Goal: Transaction & Acquisition: Purchase product/service

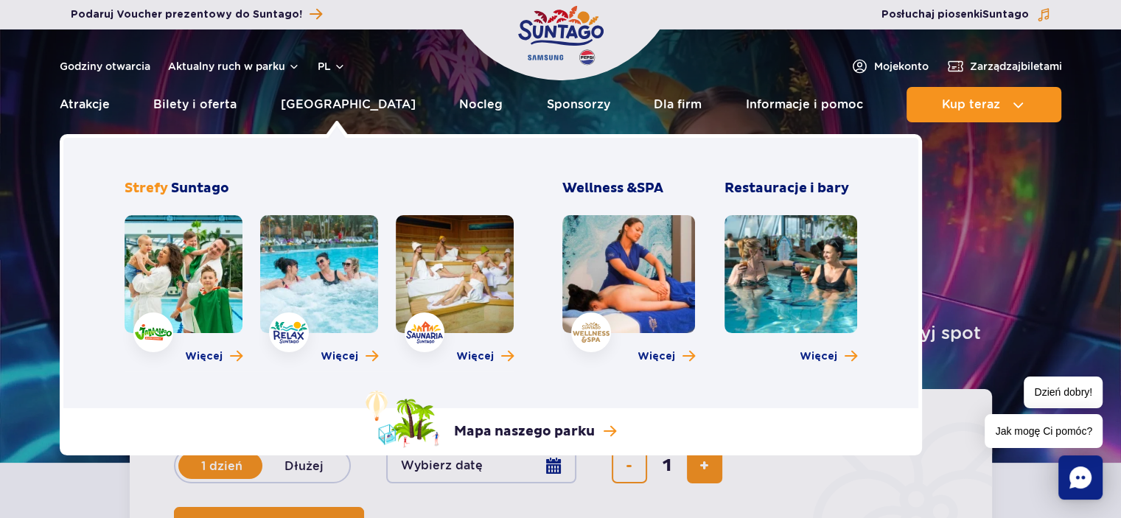
click at [417, 254] on link at bounding box center [455, 274] width 118 height 118
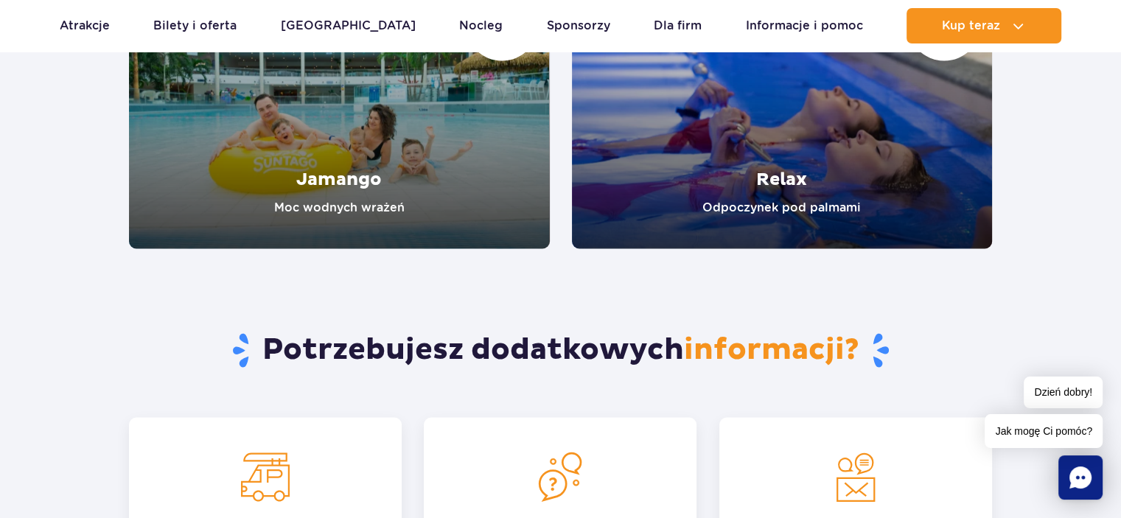
scroll to position [2654, 0]
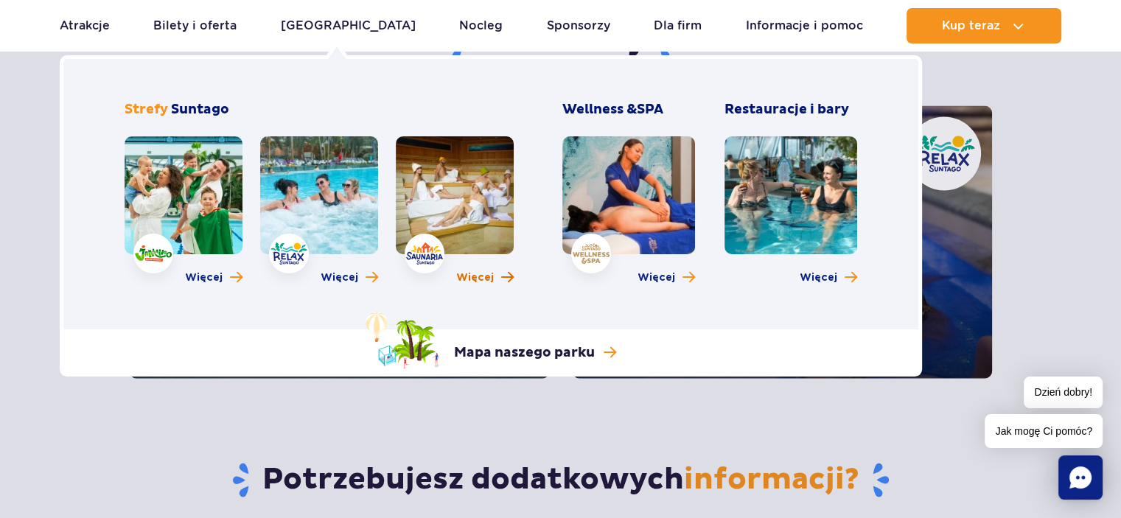
click at [474, 275] on span "Więcej" at bounding box center [475, 278] width 38 height 15
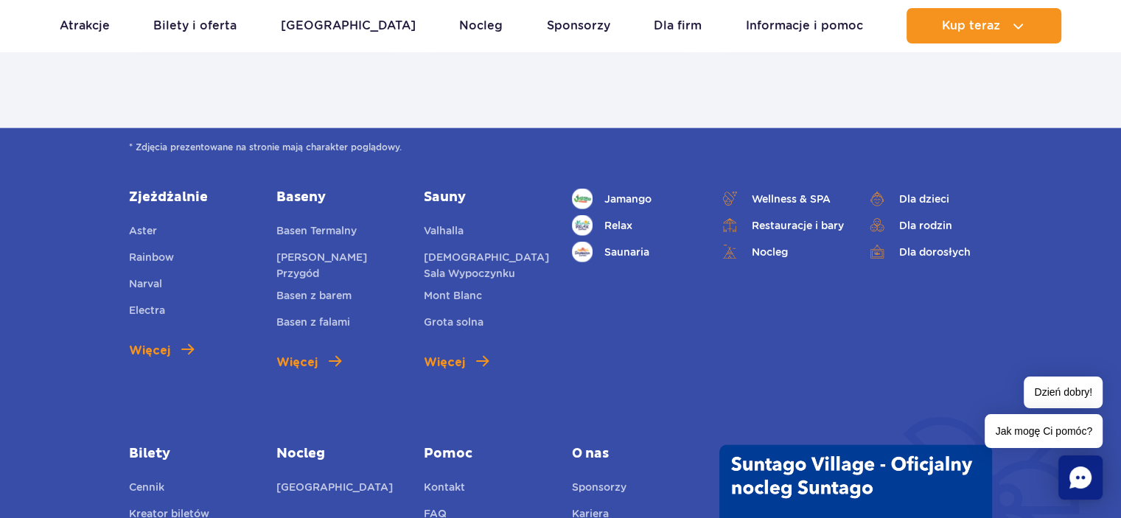
scroll to position [3612, 0]
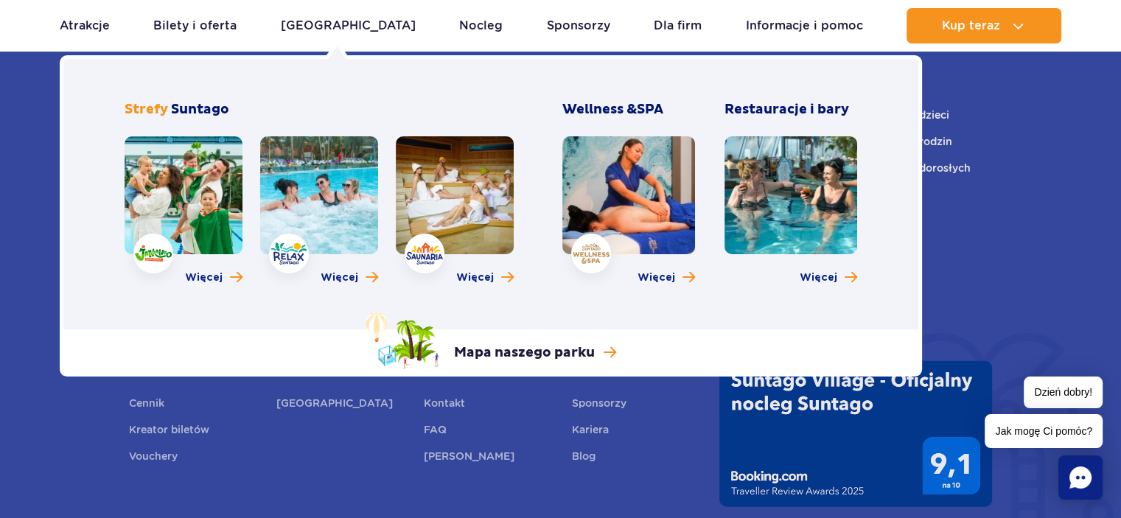
click at [317, 180] on link at bounding box center [319, 195] width 118 height 118
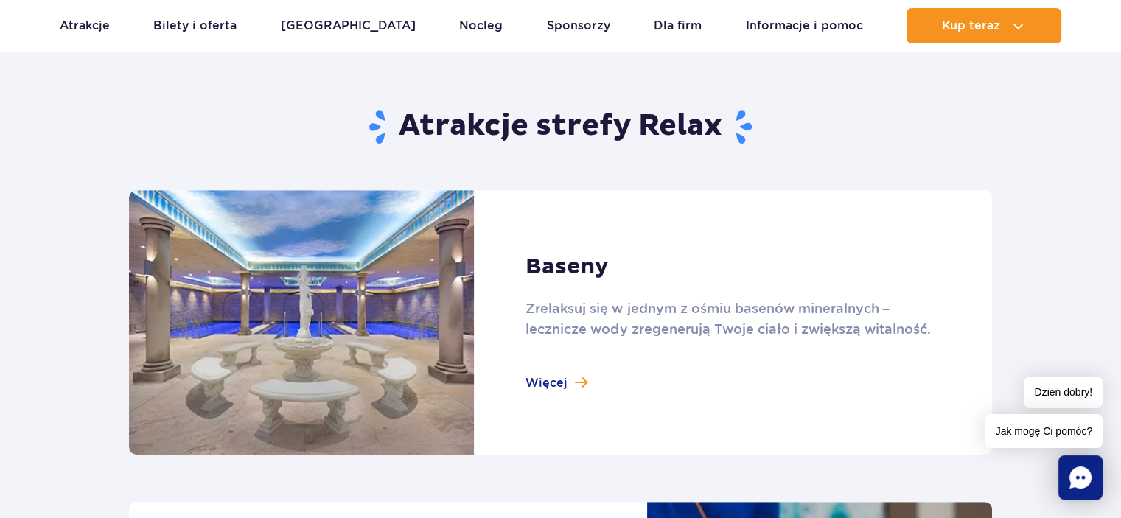
scroll to position [1106, 0]
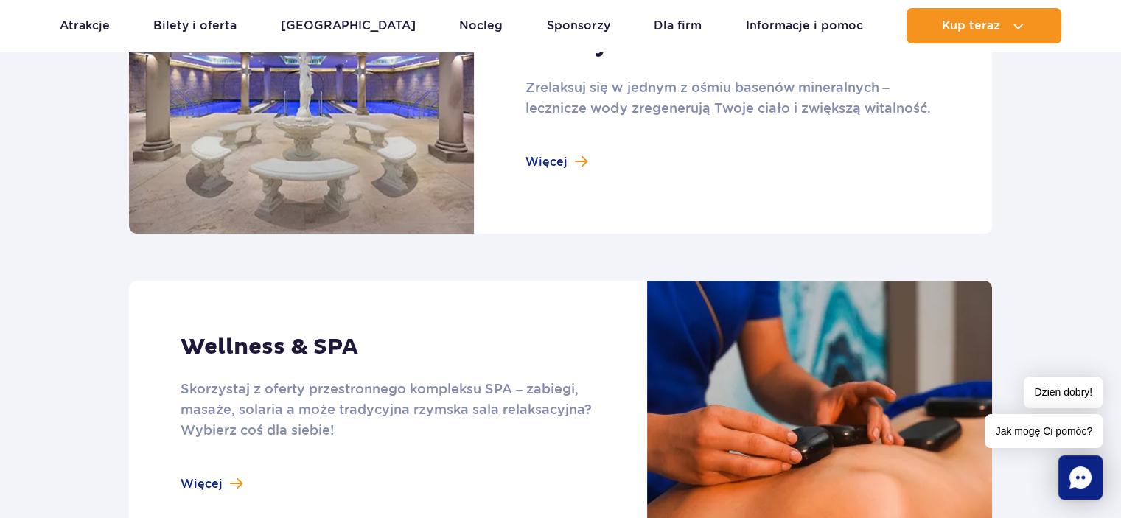
click at [534, 164] on link at bounding box center [560, 101] width 863 height 265
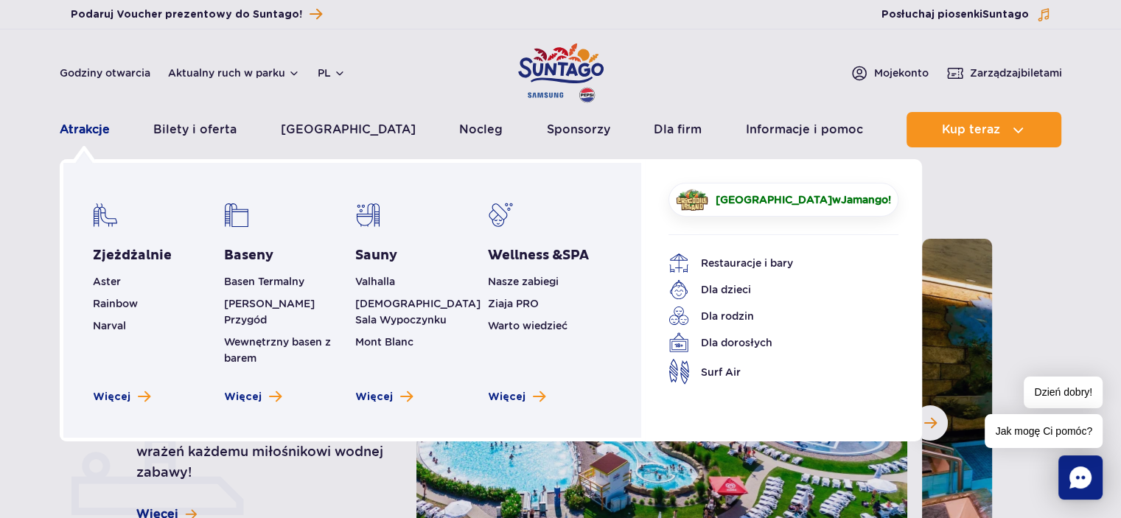
click at [90, 129] on link "Atrakcje" at bounding box center [85, 129] width 50 height 35
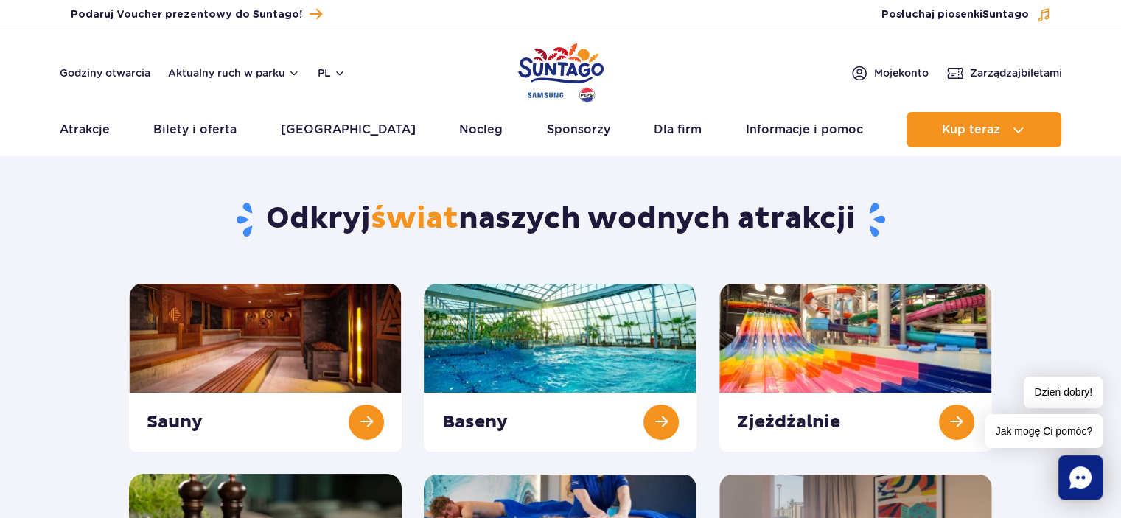
click at [551, 57] on img "Park of Poland" at bounding box center [561, 73] width 86 height 68
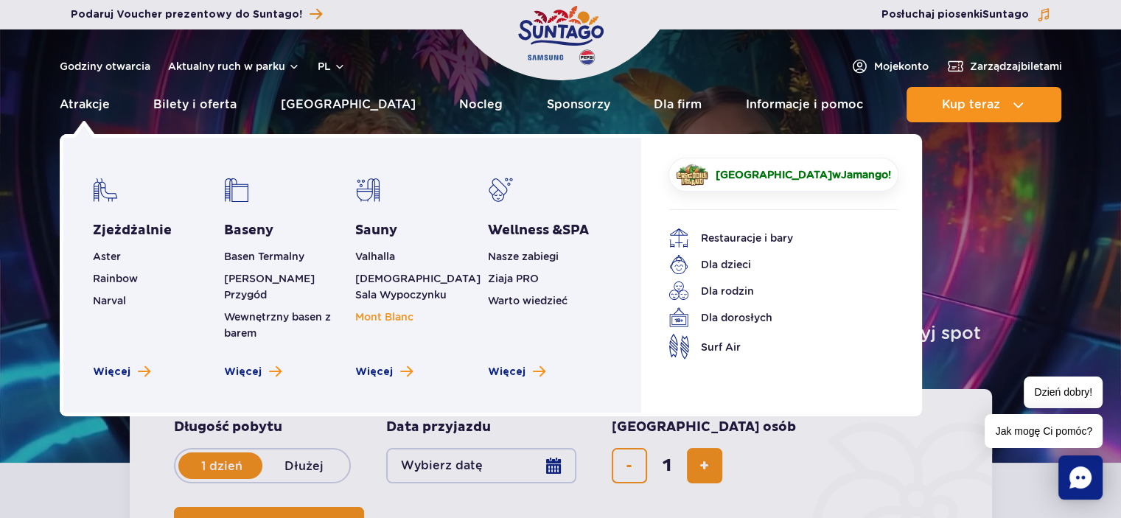
click at [378, 318] on span "Mont Blanc" at bounding box center [384, 317] width 58 height 12
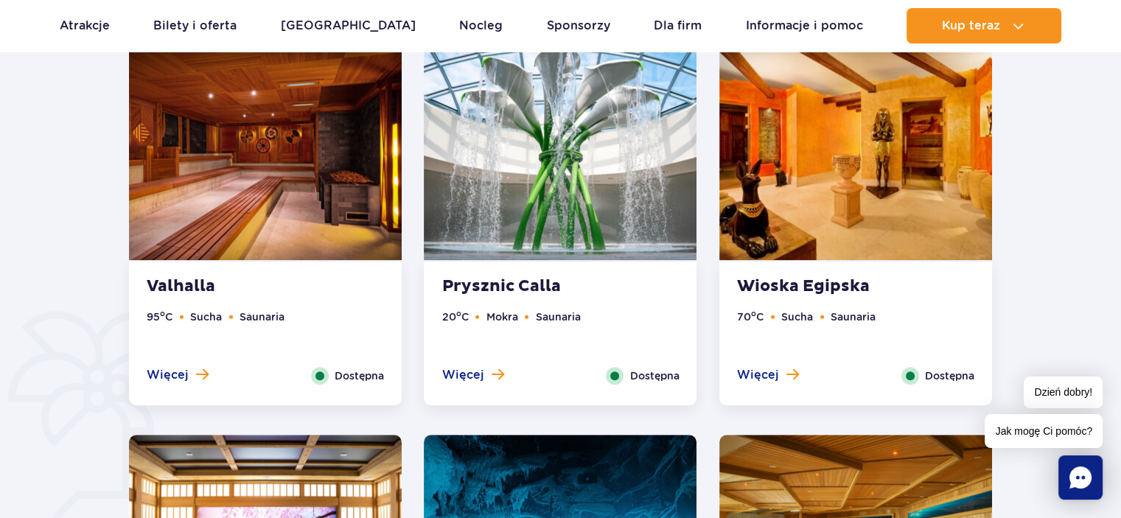
scroll to position [590, 0]
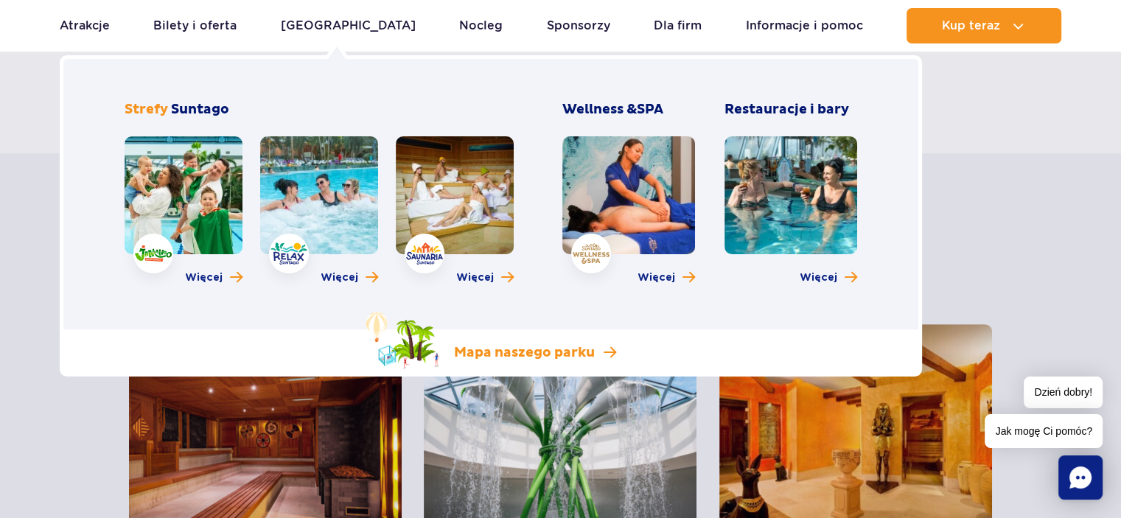
click at [479, 344] on p "Mapa naszego parku" at bounding box center [524, 353] width 141 height 18
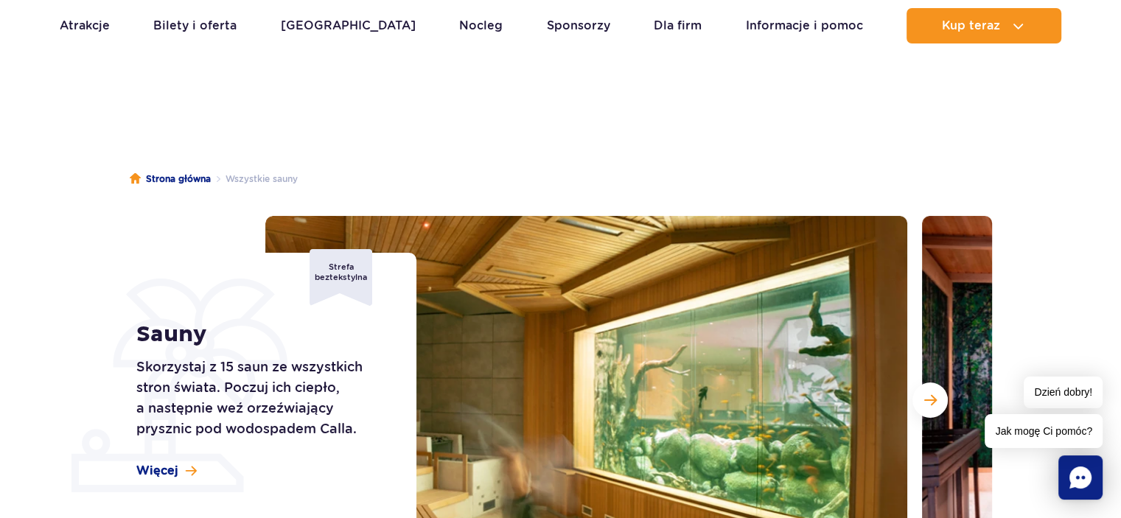
scroll to position [0, 0]
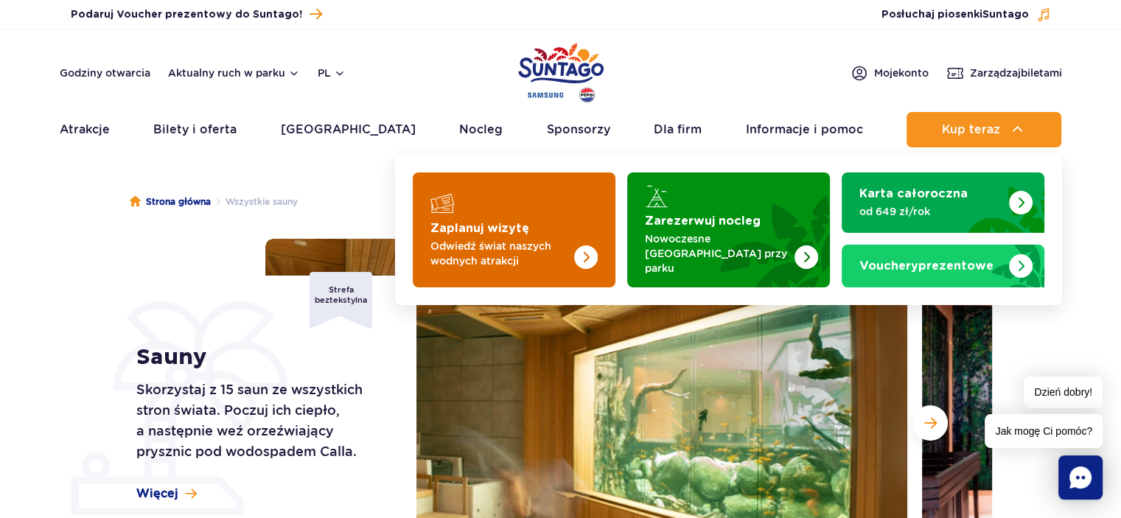
click at [543, 242] on p "Odwiedź świat naszych wodnych atrakcji" at bounding box center [503, 253] width 144 height 29
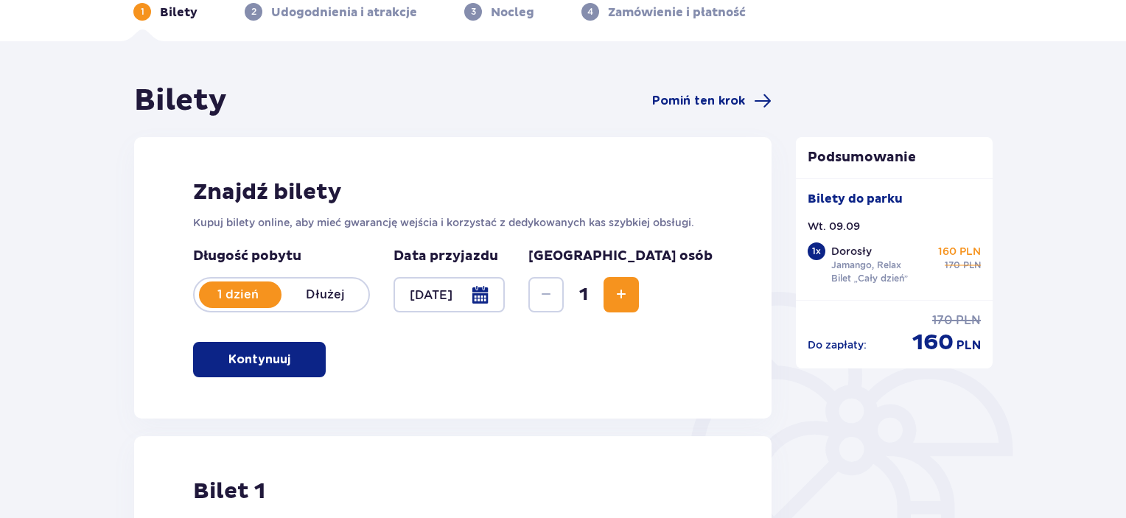
click at [639, 308] on button "Increase" at bounding box center [621, 294] width 35 height 35
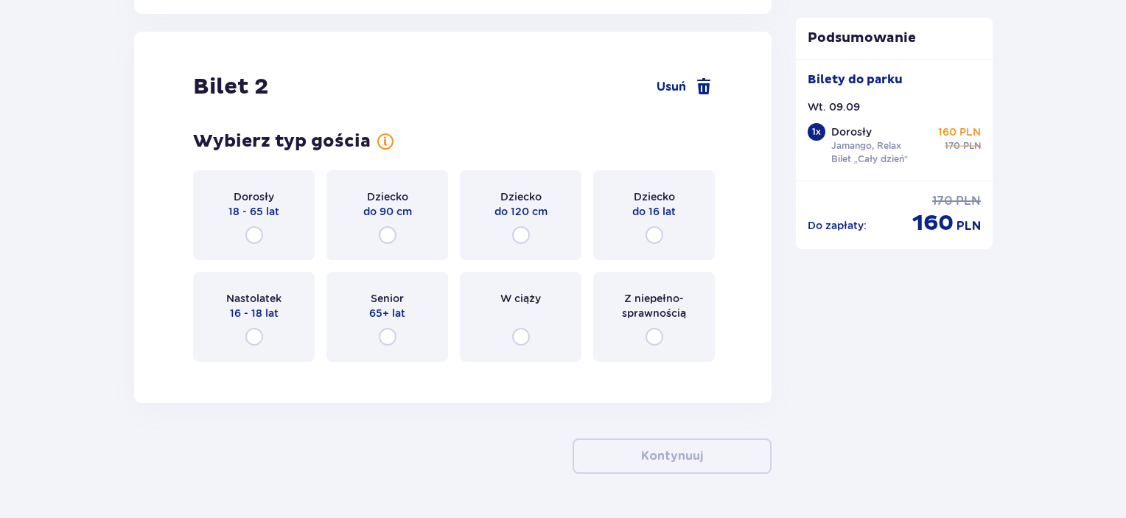
scroll to position [1679, 0]
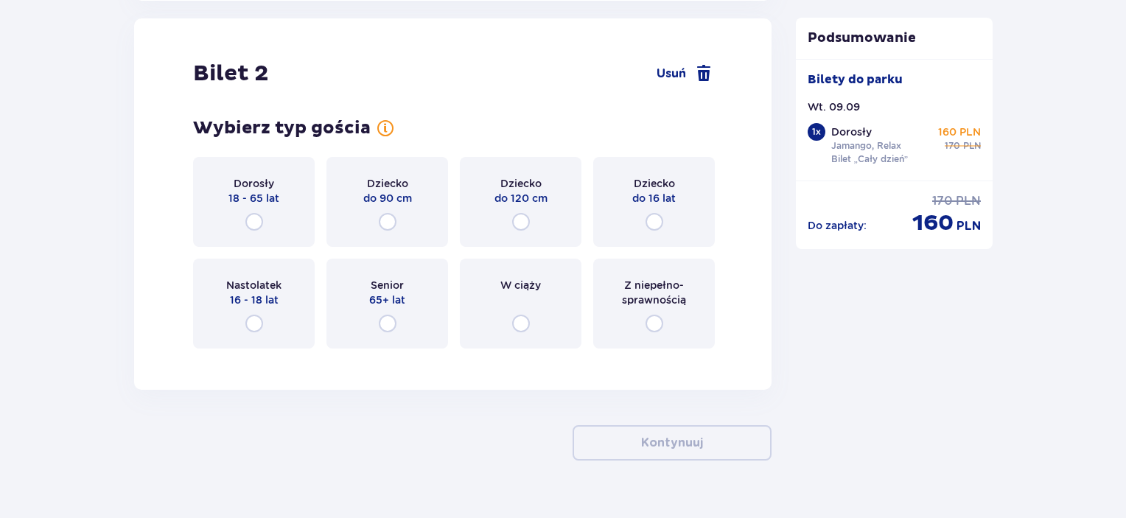
click at [265, 203] on p "18 - 65 lat" at bounding box center [254, 198] width 51 height 15
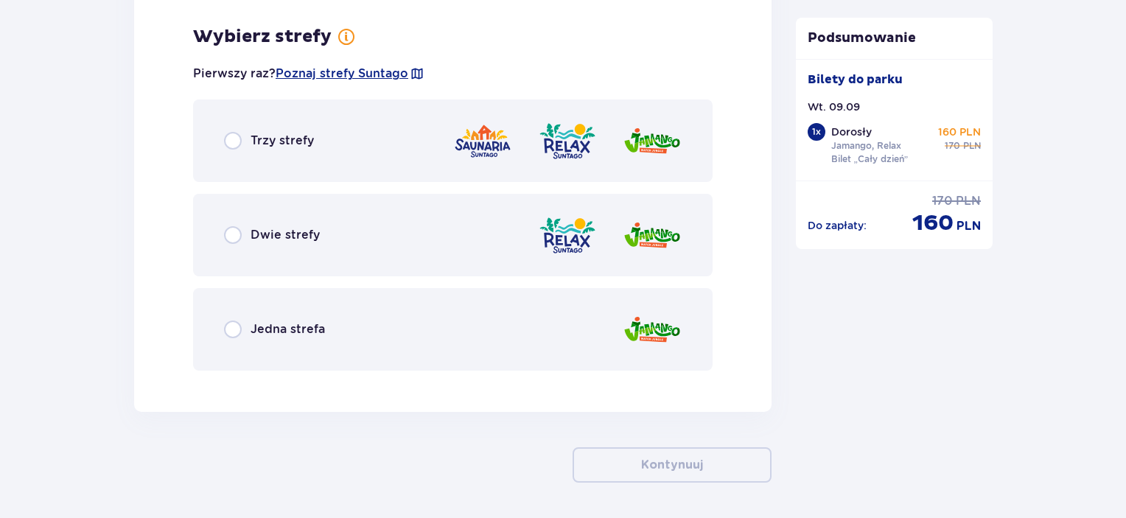
scroll to position [2039, 0]
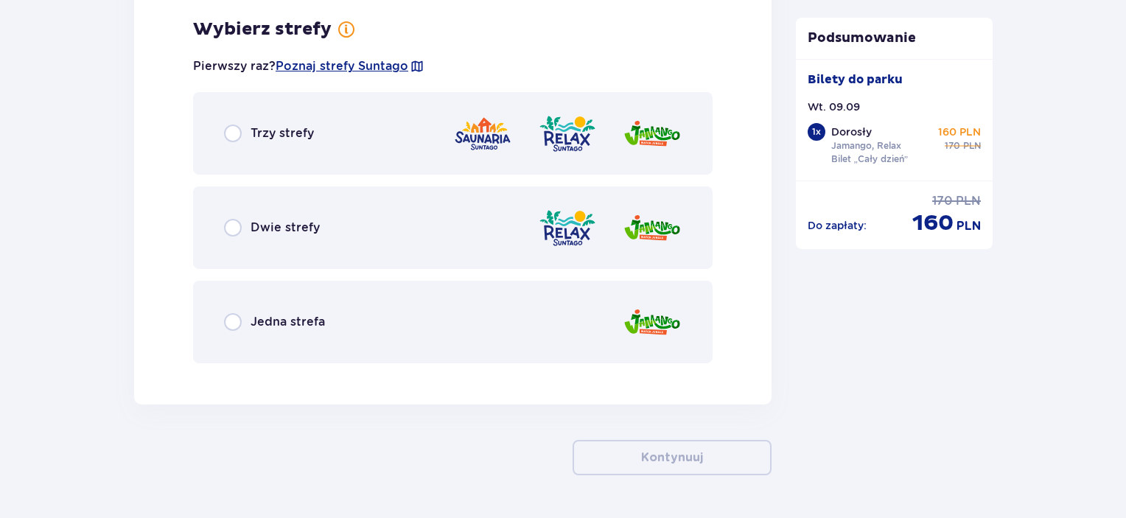
click at [297, 130] on p "Trzy strefy" at bounding box center [282, 133] width 63 height 16
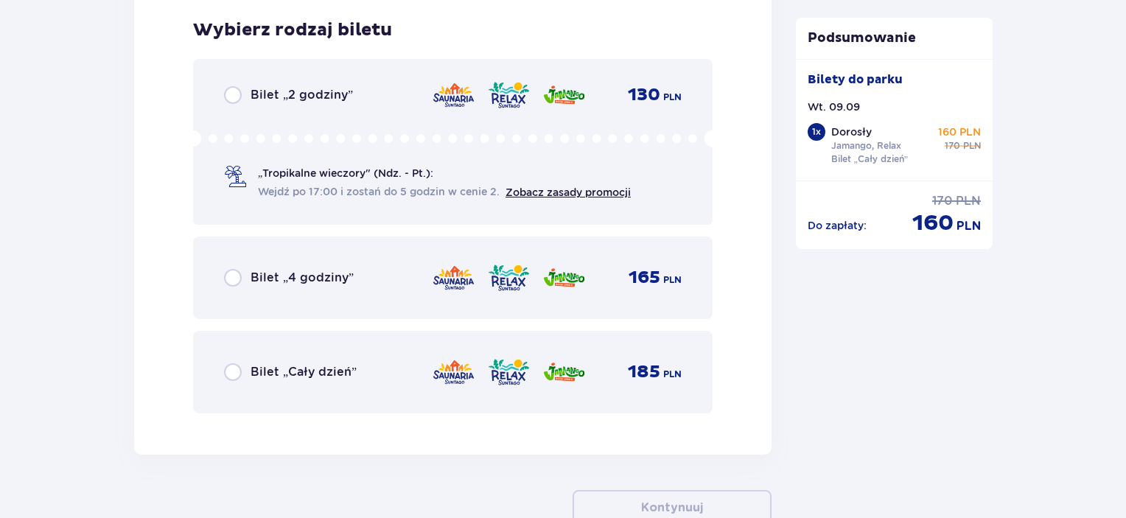
scroll to position [2414, 0]
click at [306, 350] on div "Bilet „Cały dzień” 185 PLN" at bounding box center [453, 371] width 520 height 83
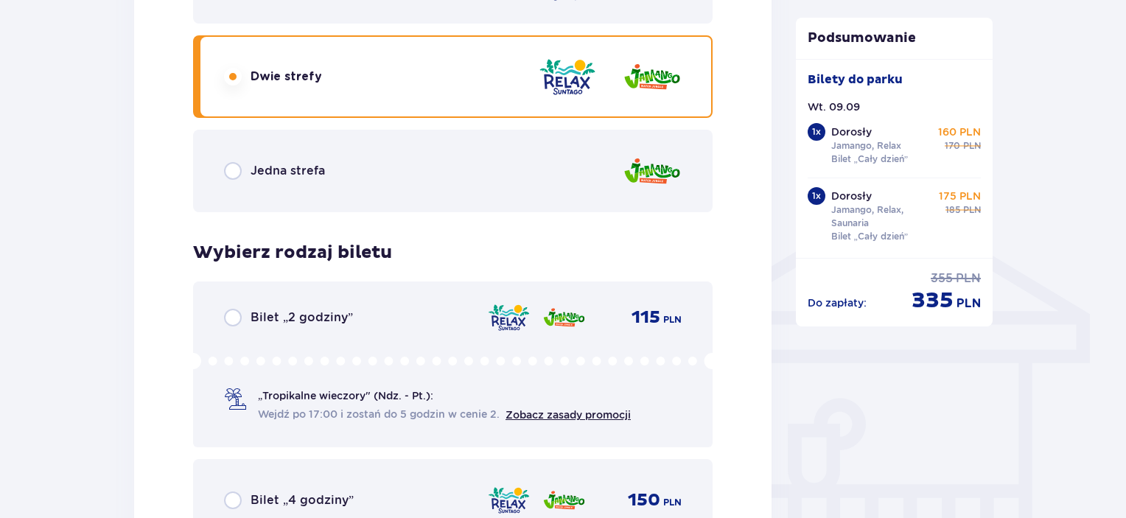
scroll to position [888, 0]
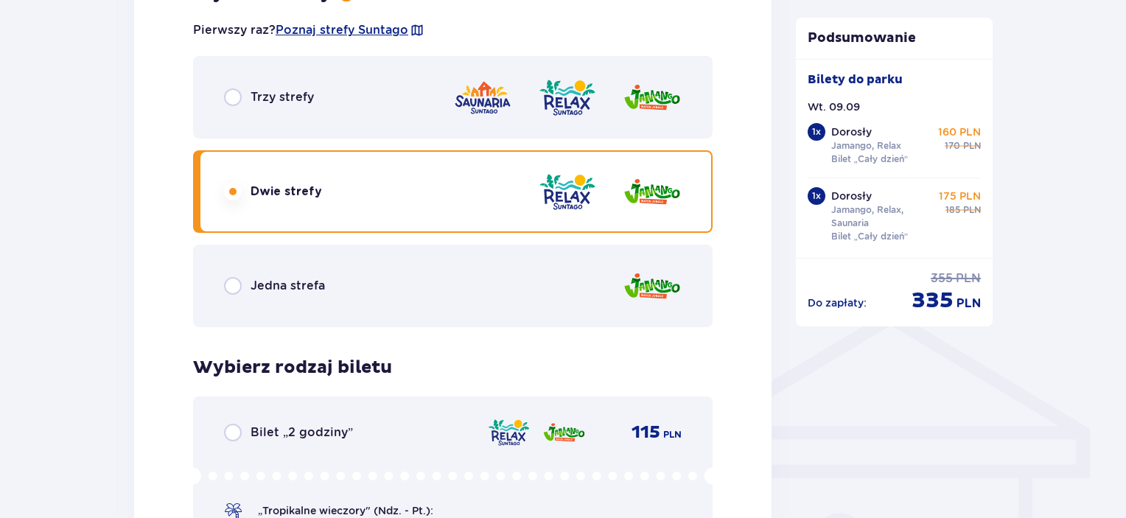
click at [283, 121] on div "Trzy strefy" at bounding box center [453, 97] width 520 height 83
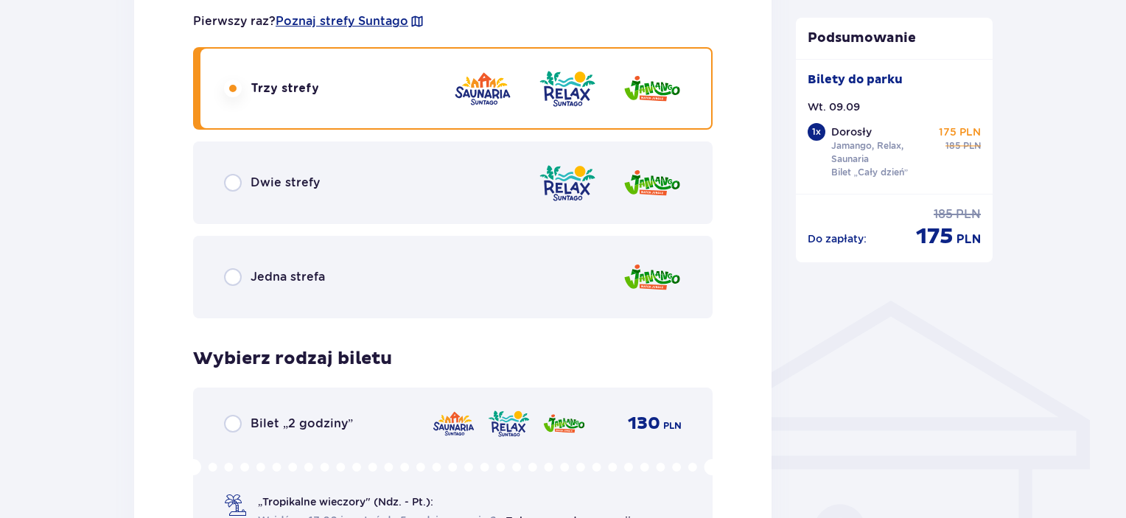
scroll to position [1035, 0]
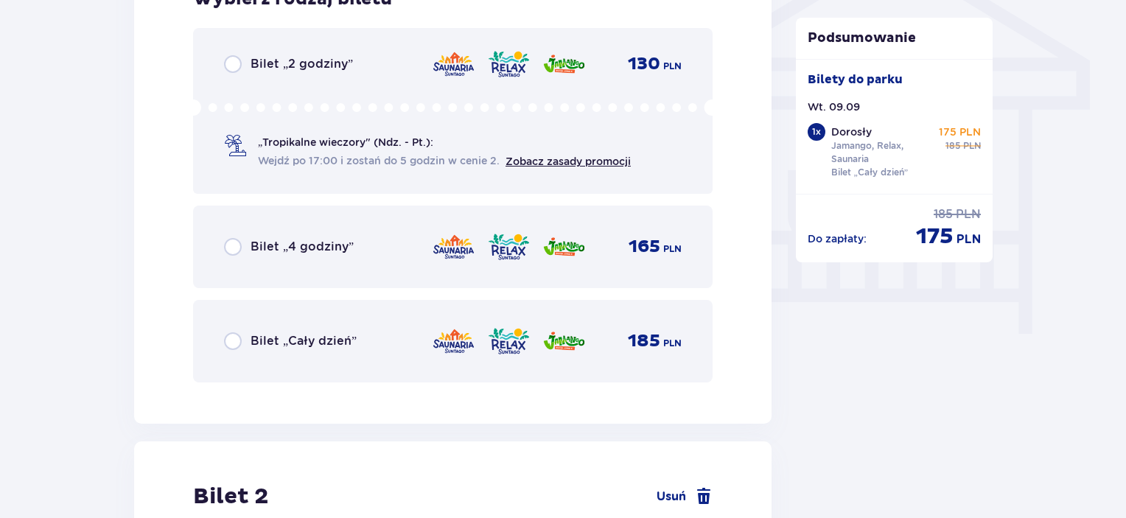
click at [266, 344] on p "Bilet „Cały dzień”" at bounding box center [304, 341] width 106 height 16
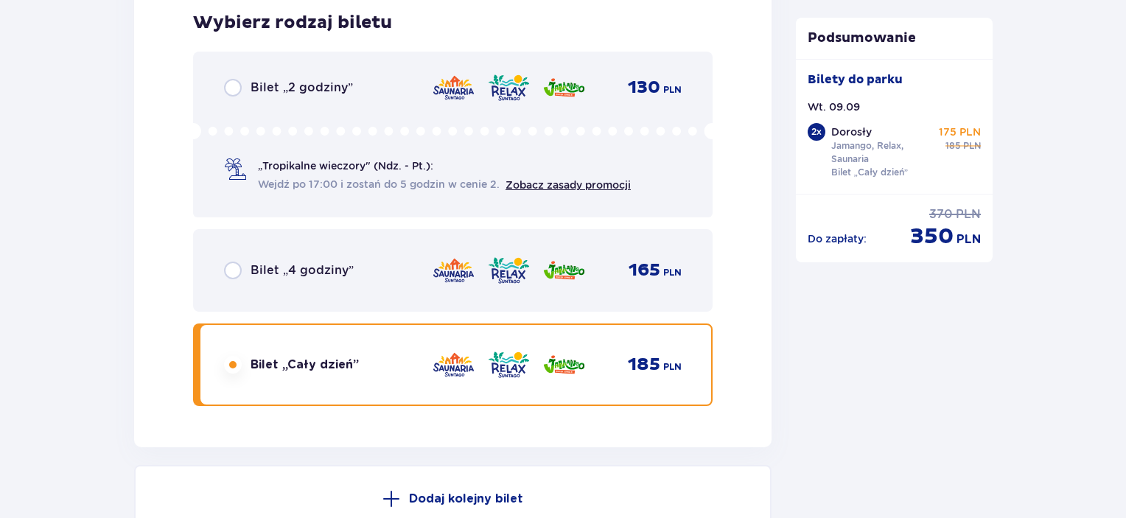
scroll to position [2580, 0]
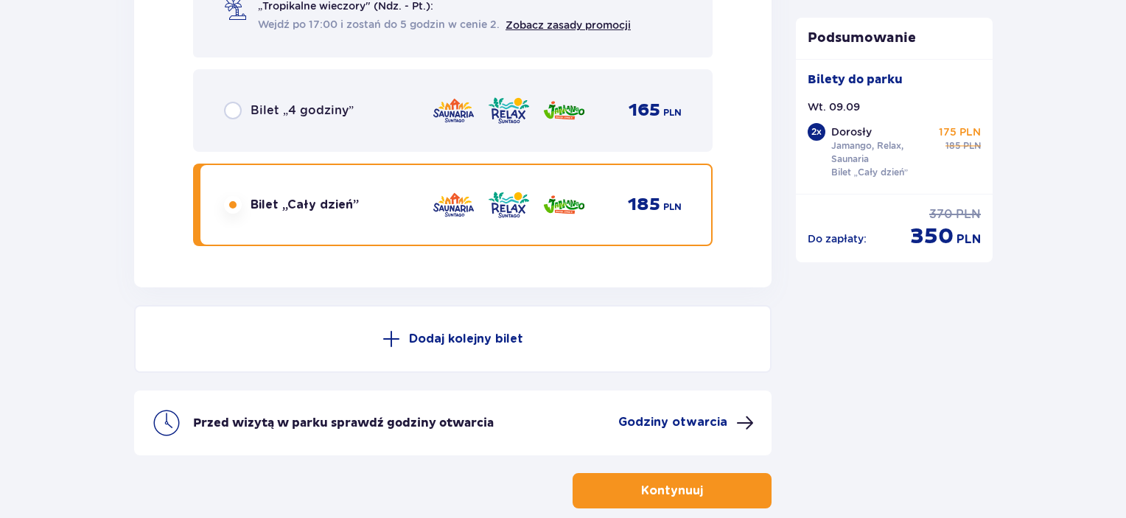
click at [647, 492] on p "Kontynuuj" at bounding box center [672, 491] width 62 height 16
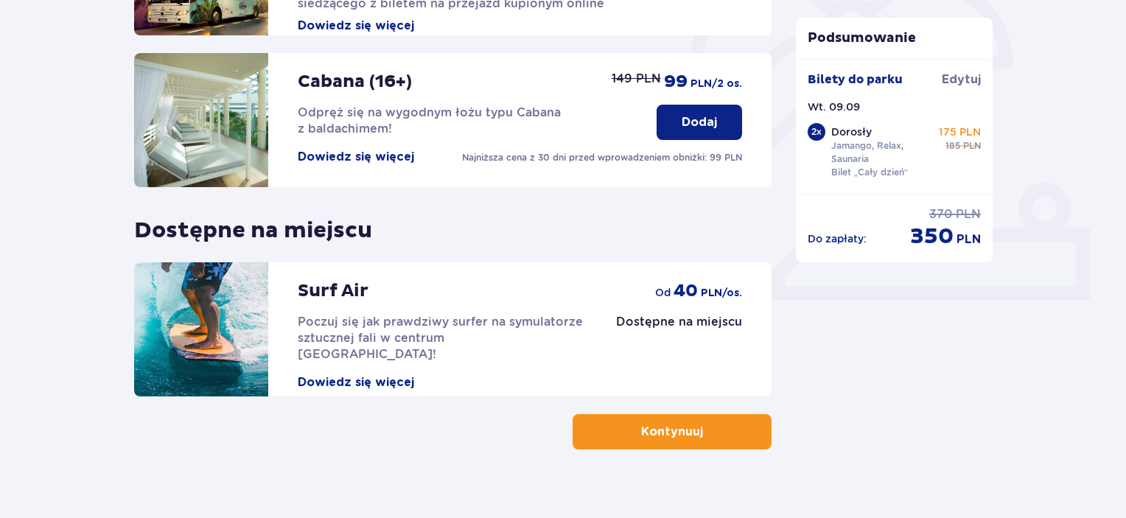
scroll to position [481, 0]
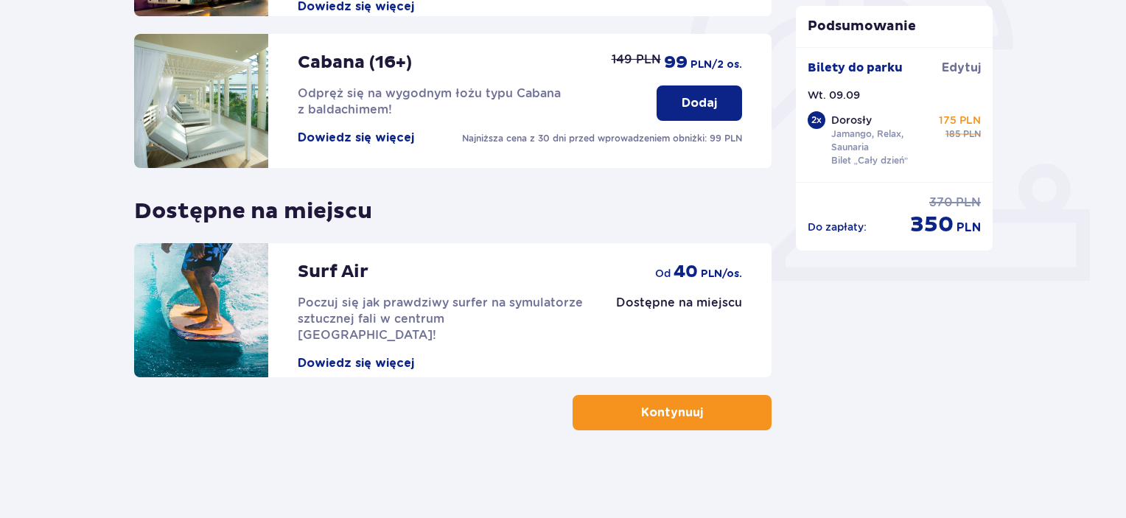
click at [612, 420] on button "Kontynuuj" at bounding box center [672, 412] width 199 height 35
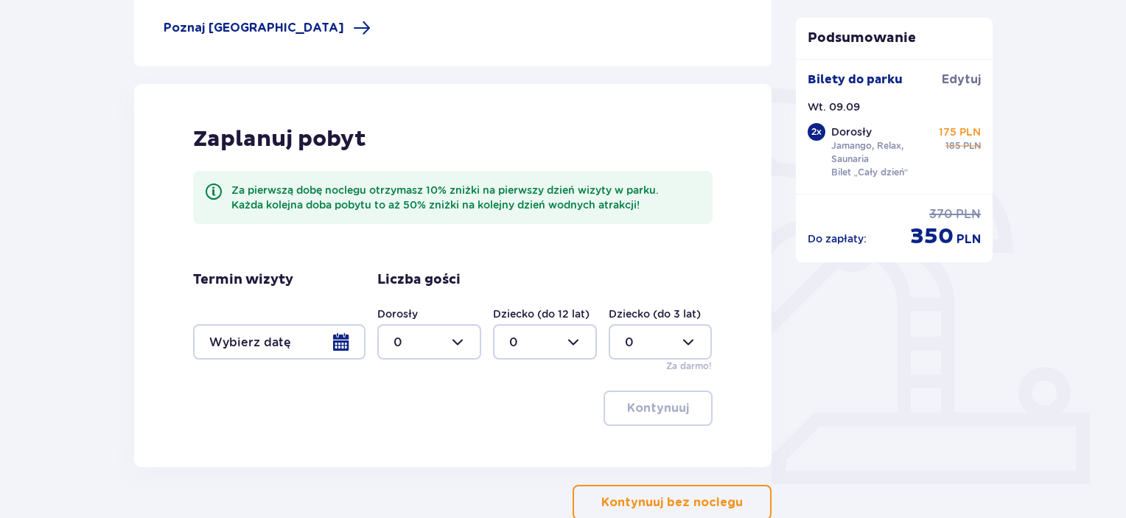
scroll to position [368, 0]
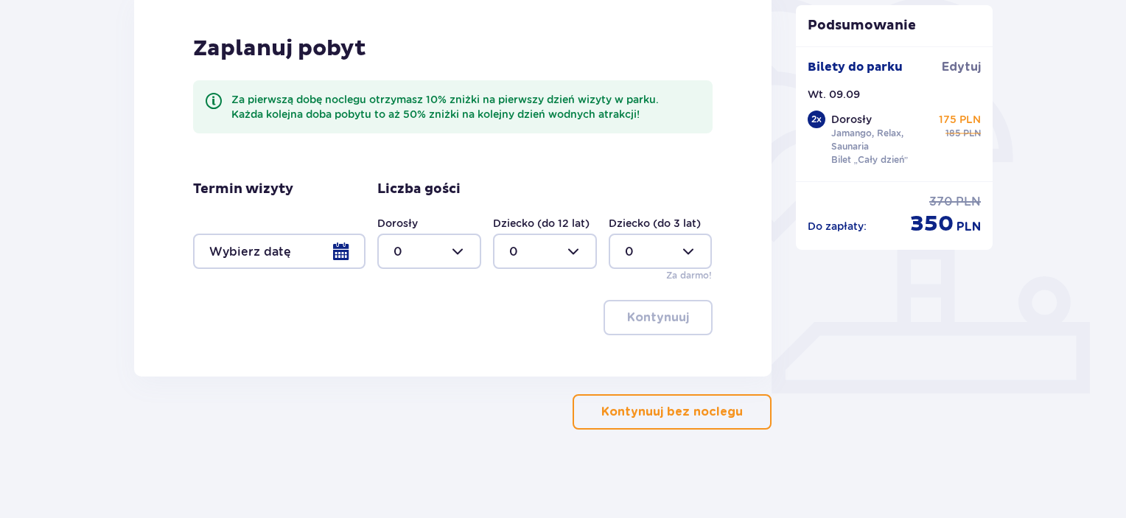
click at [602, 405] on p "Kontynuuj bez noclegu" at bounding box center [673, 412] width 142 height 16
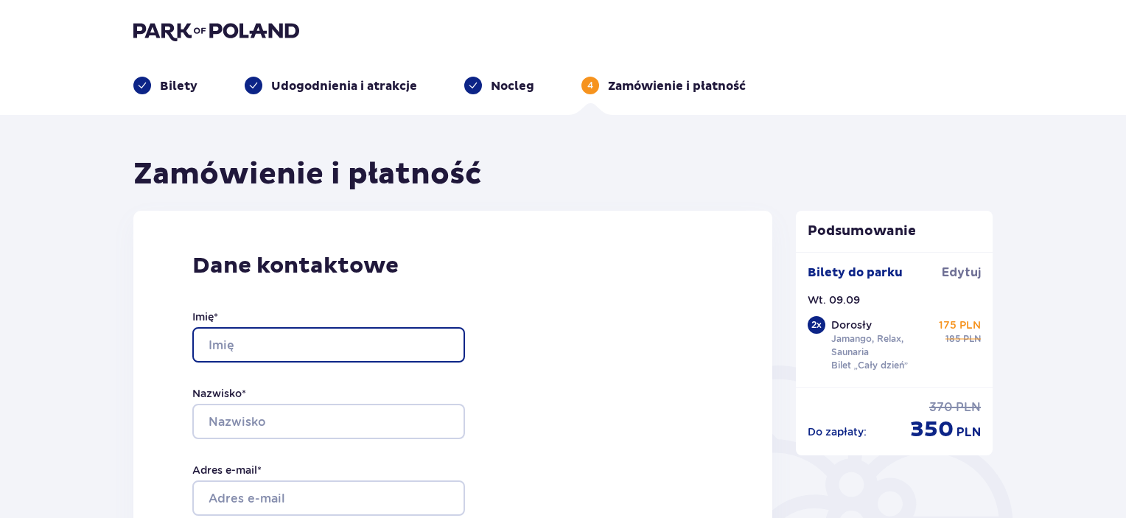
click at [305, 355] on input "Imię *" at bounding box center [328, 344] width 273 height 35
type input "Jacek"
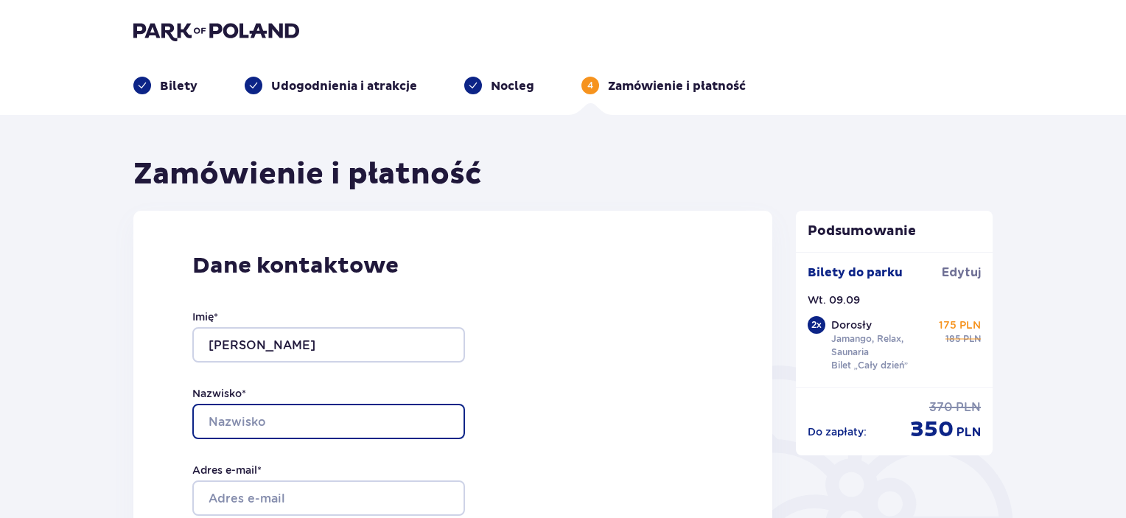
type input "Nogowski"
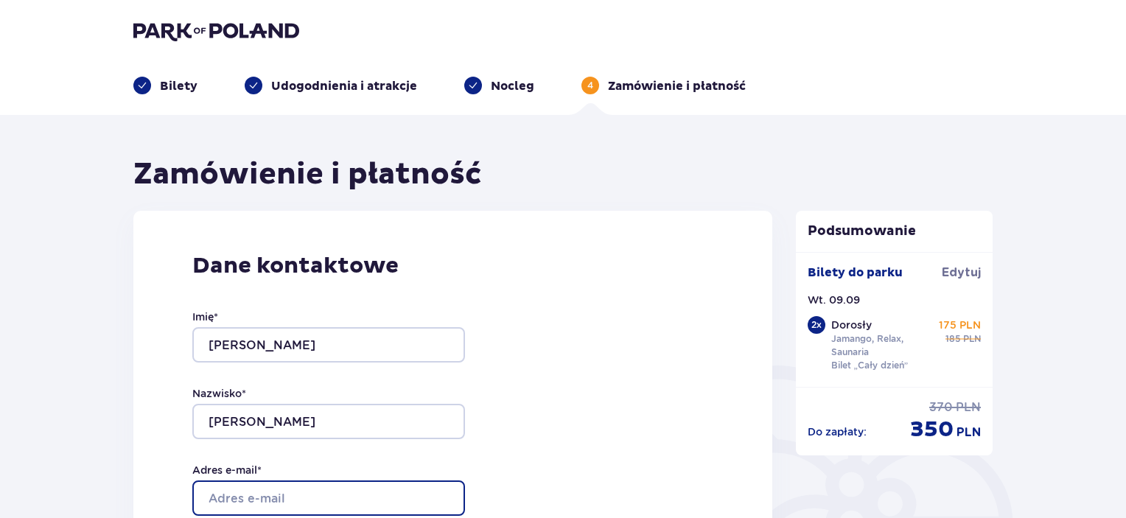
type input "jacek.jakub.nogowski@gmail.com"
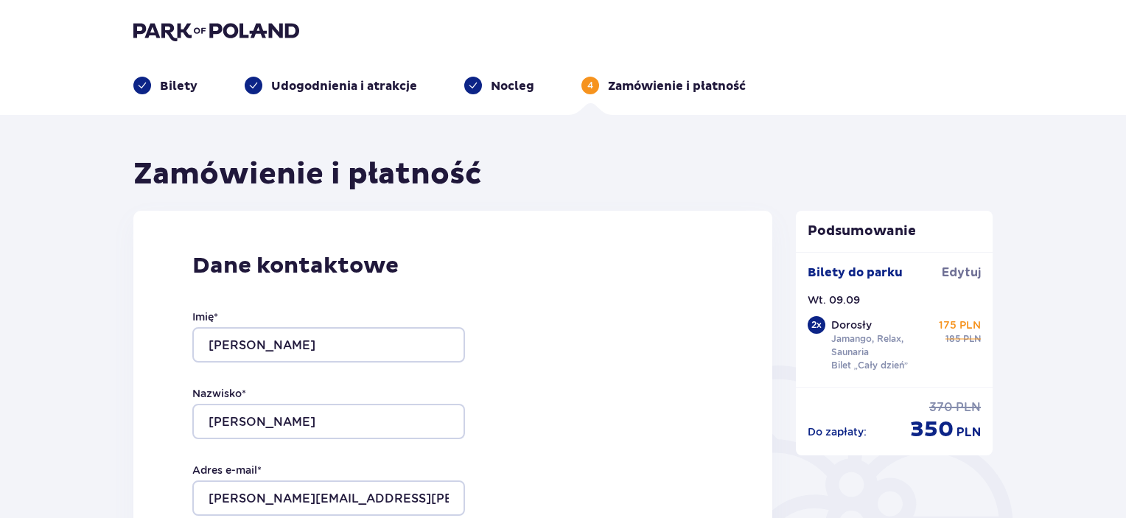
type input "jacek.jakub.nogowski@gmail.com"
type input "609424848"
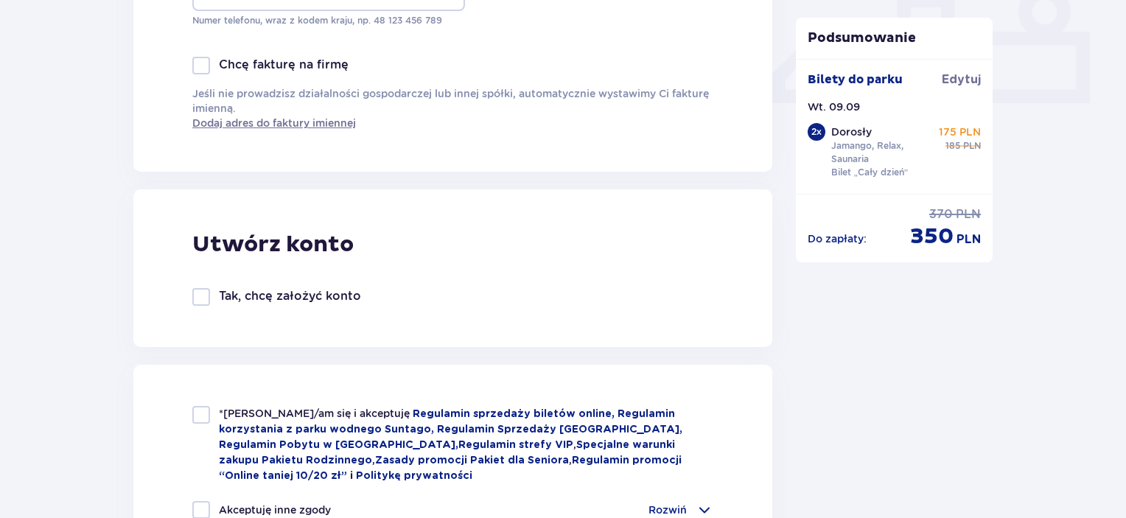
scroll to position [663, 0]
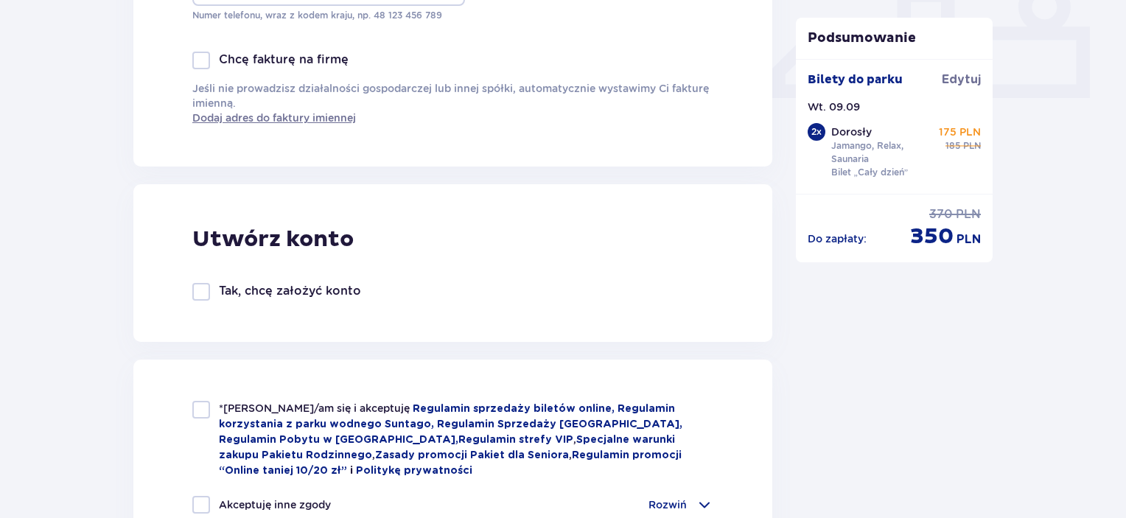
click at [284, 299] on div "Tak, chcę założyć konto" at bounding box center [276, 292] width 169 height 18
checkbox input "true"
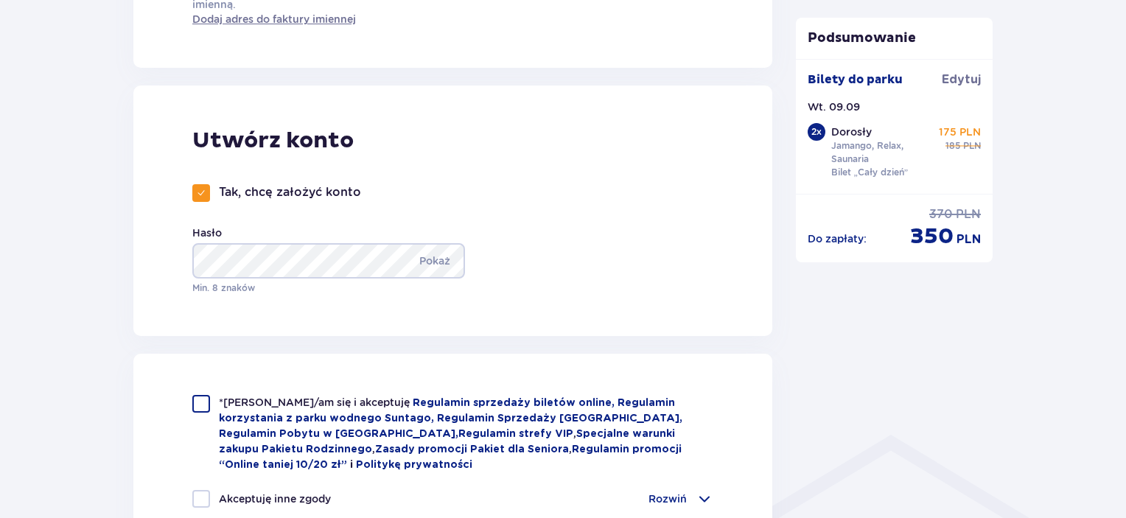
scroll to position [885, 0]
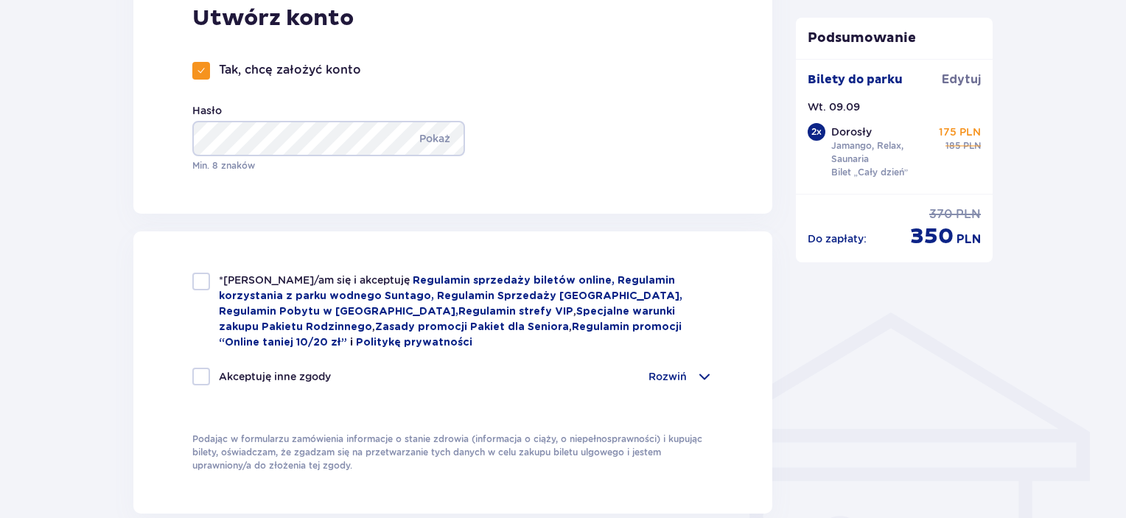
click at [292, 285] on span "*Zapoznałem/am się i akceptuję" at bounding box center [316, 280] width 194 height 12
checkbox input "true"
click at [280, 380] on p "Akceptuję inne zgody" at bounding box center [275, 376] width 112 height 15
checkbox input "true"
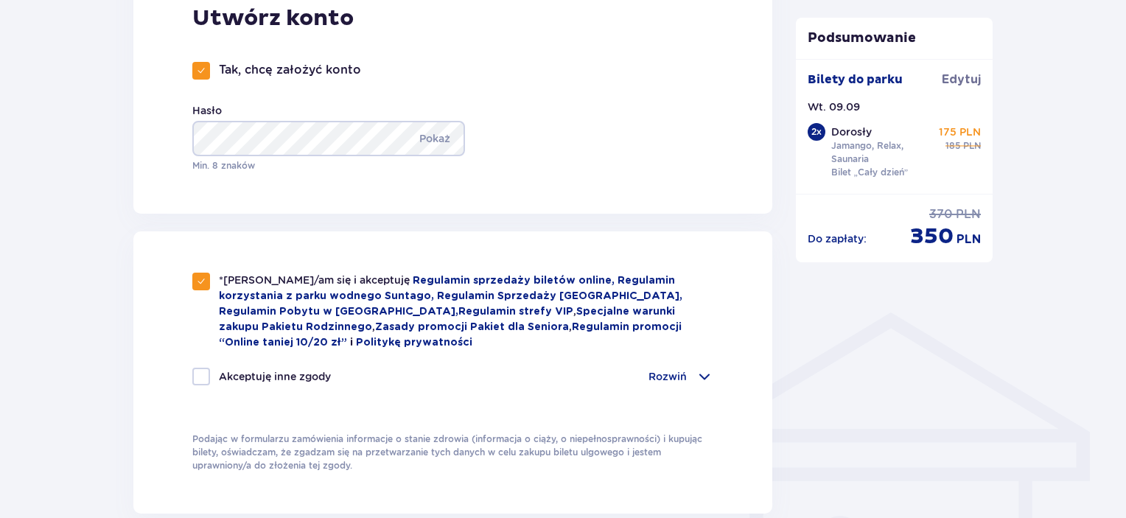
checkbox input "true"
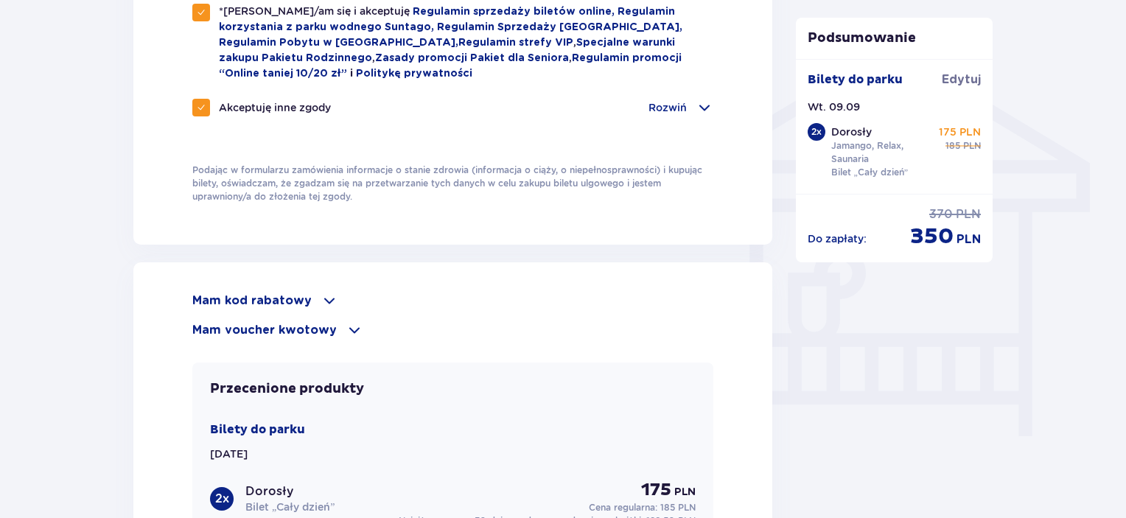
scroll to position [1180, 0]
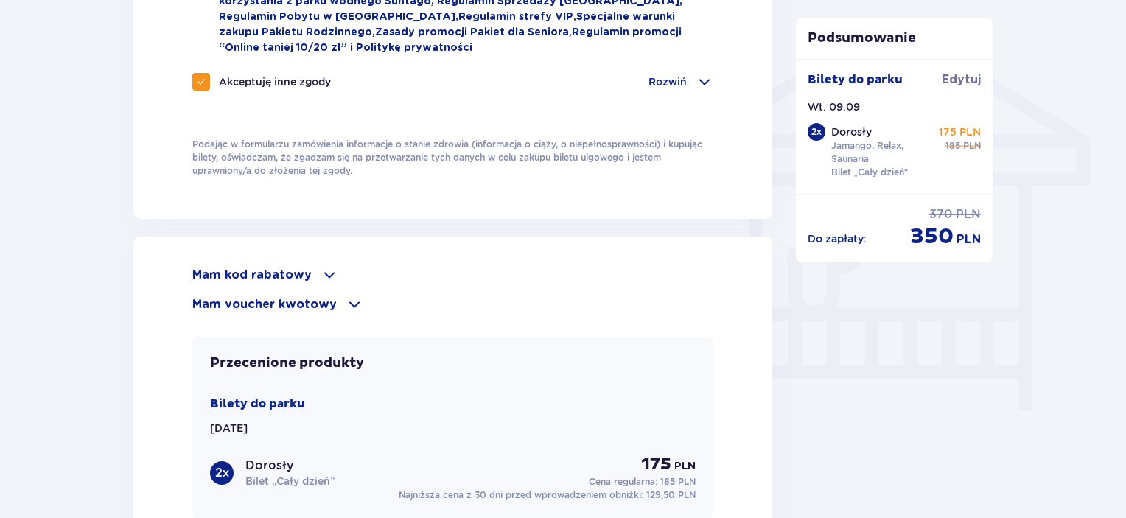
click at [301, 277] on p "Mam kod rabatowy" at bounding box center [251, 275] width 119 height 16
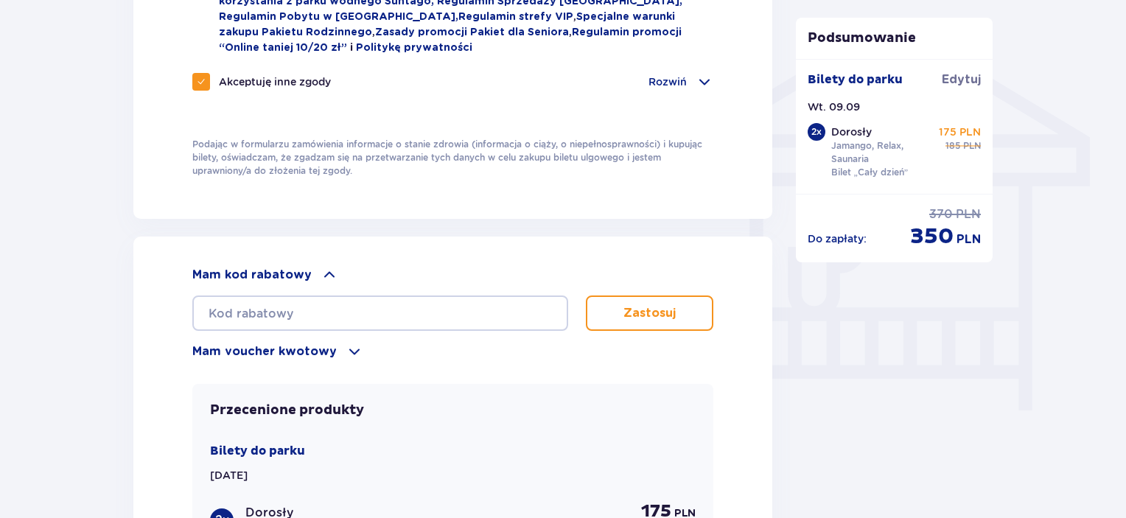
scroll to position [1253, 0]
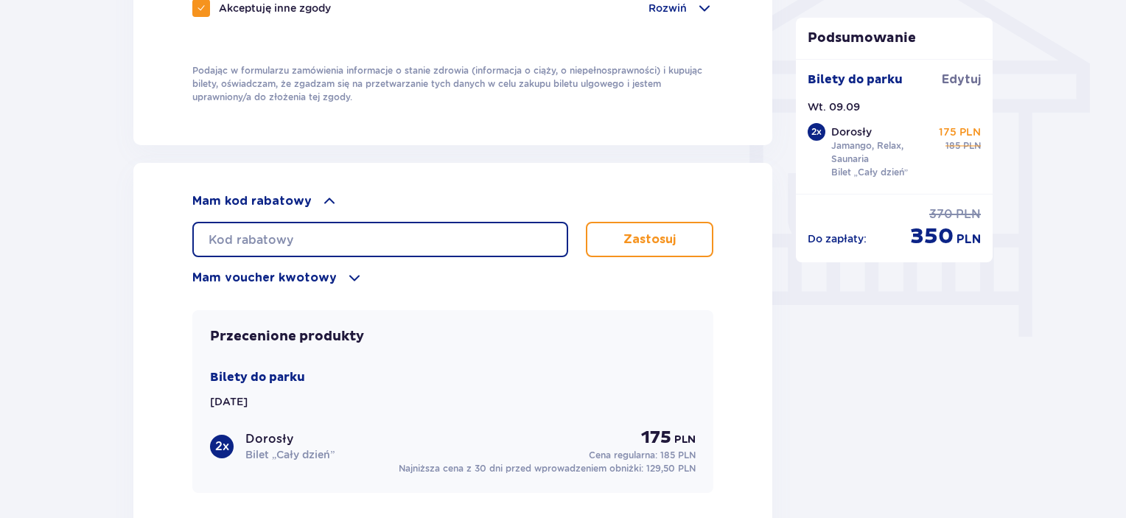
click at [445, 250] on input "text" at bounding box center [380, 239] width 376 height 35
type input "v"
paste input "MAMY10"
type input "MAMY10"
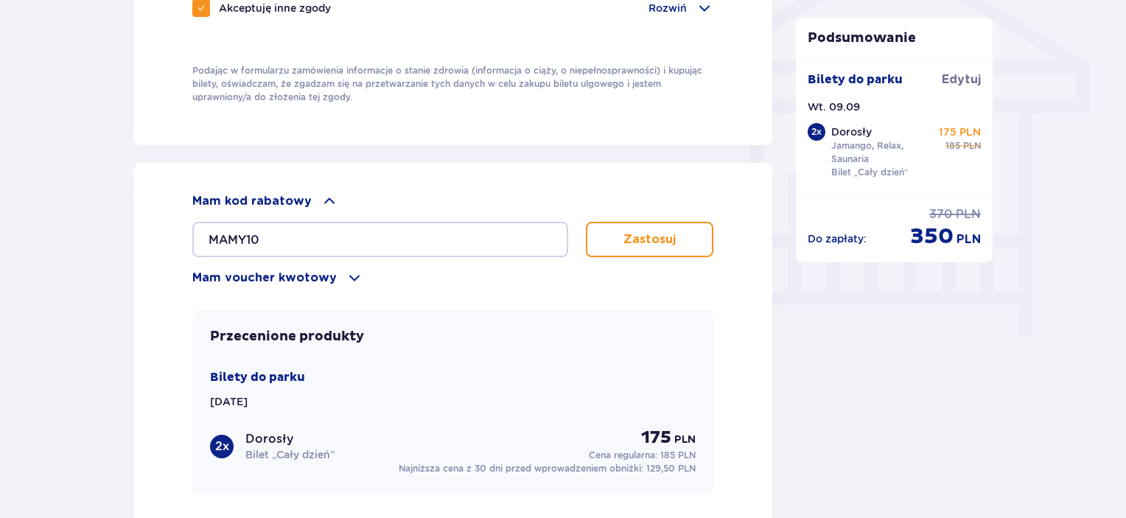
click at [613, 234] on button "Zastosuj" at bounding box center [650, 239] width 128 height 35
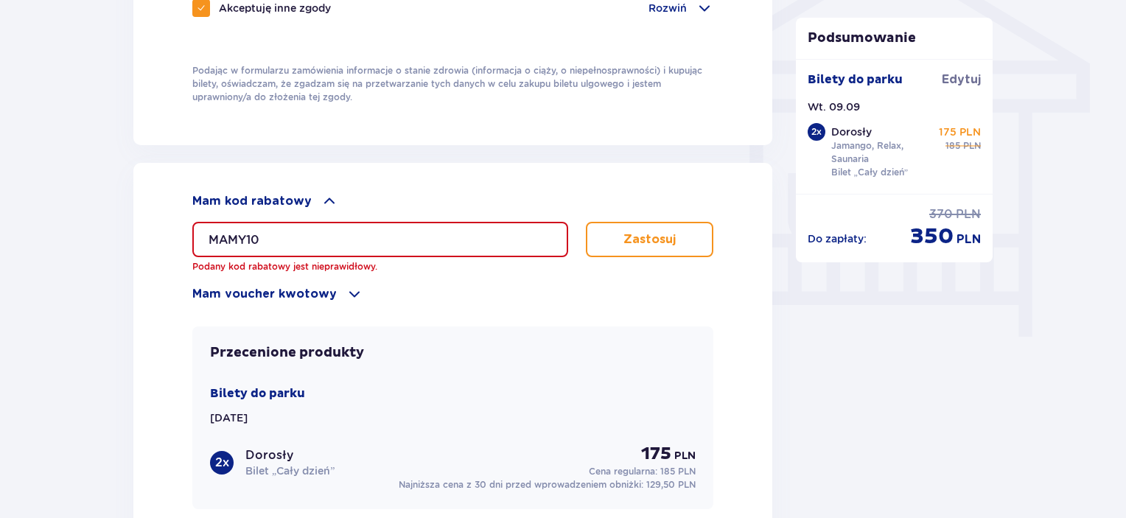
click at [418, 228] on input "MAMY10" at bounding box center [380, 239] width 376 height 35
drag, startPoint x: 327, startPoint y: 249, endPoint x: 136, endPoint y: 252, distance: 190.2
click at [142, 250] on div "Mam kod rabatowy MAMY10 Podany kod rabatowy jest nieprawidłowy. Zastosuj Mam vo…" at bounding box center [452, 430] width 639 height 534
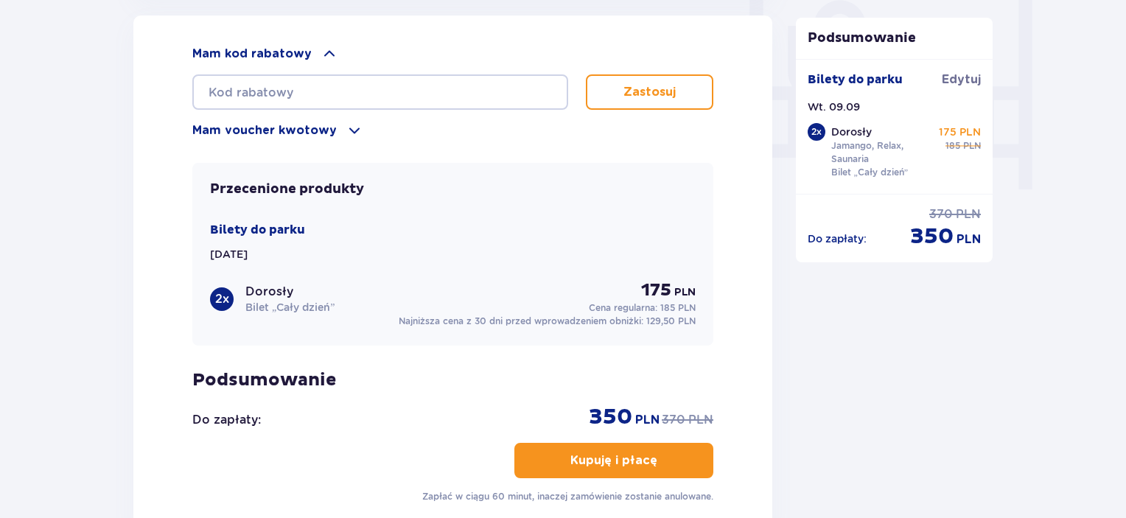
scroll to position [1474, 0]
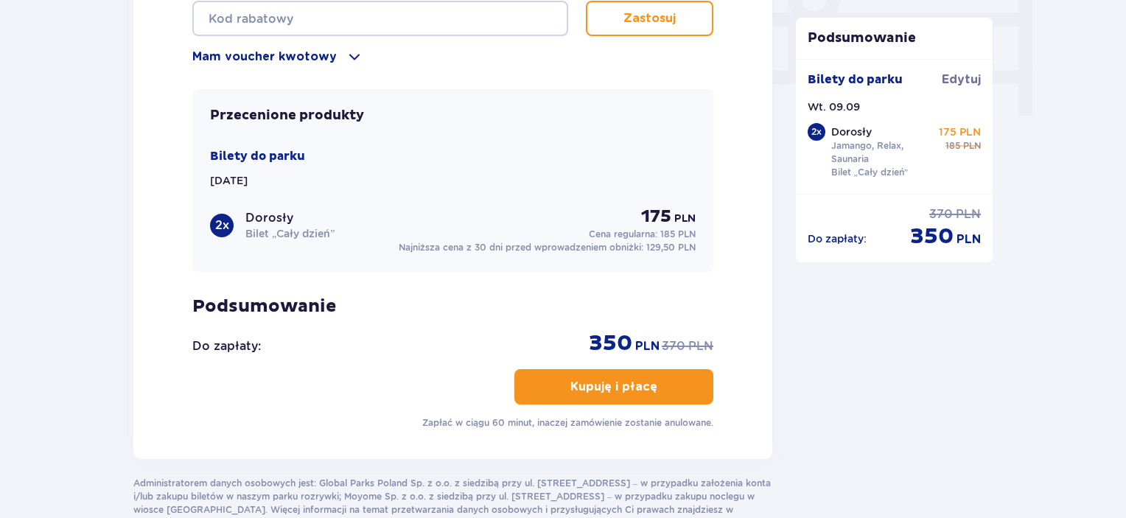
click at [579, 382] on p "Kupuję i płacę" at bounding box center [614, 387] width 87 height 16
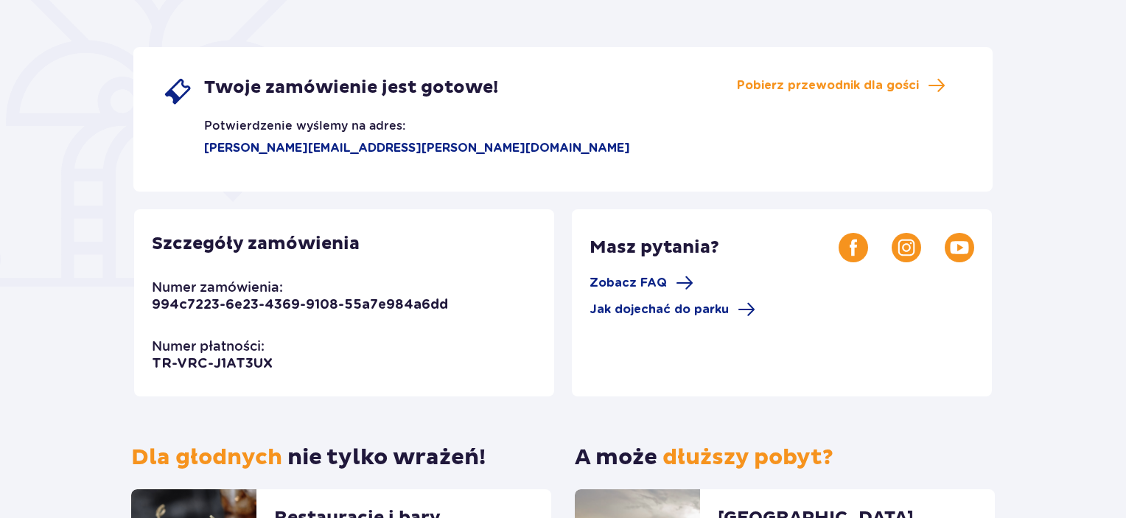
scroll to position [141, 0]
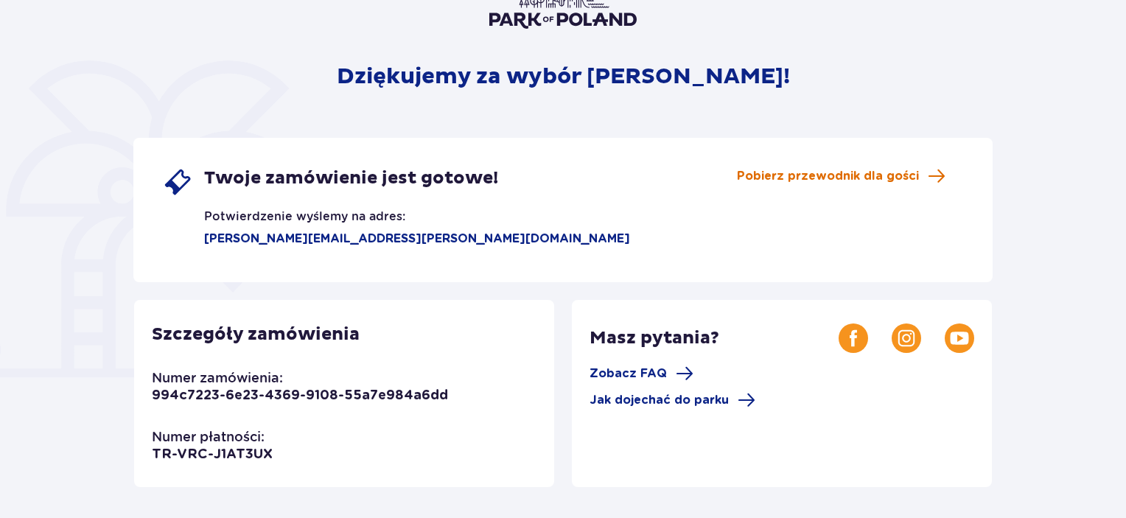
click at [821, 180] on span "Pobierz przewodnik dla gości" at bounding box center [828, 176] width 182 height 16
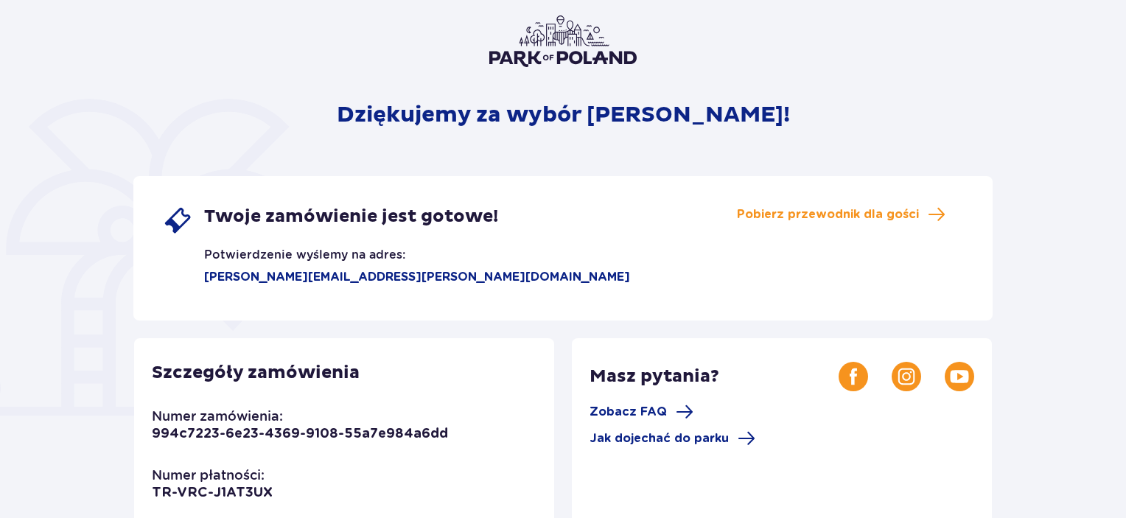
scroll to position [0, 0]
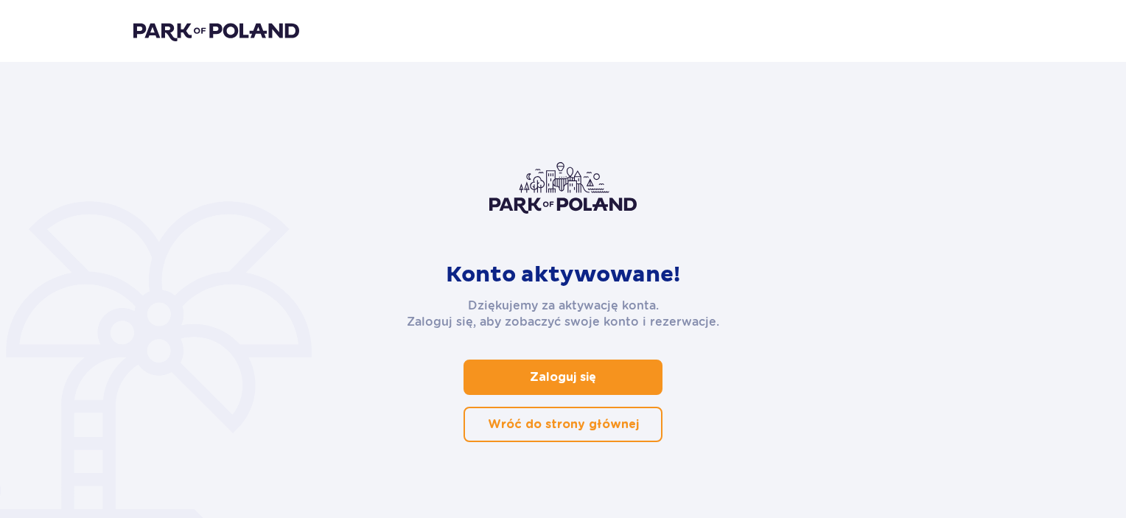
click at [554, 375] on p "Zaloguj się" at bounding box center [563, 377] width 66 height 16
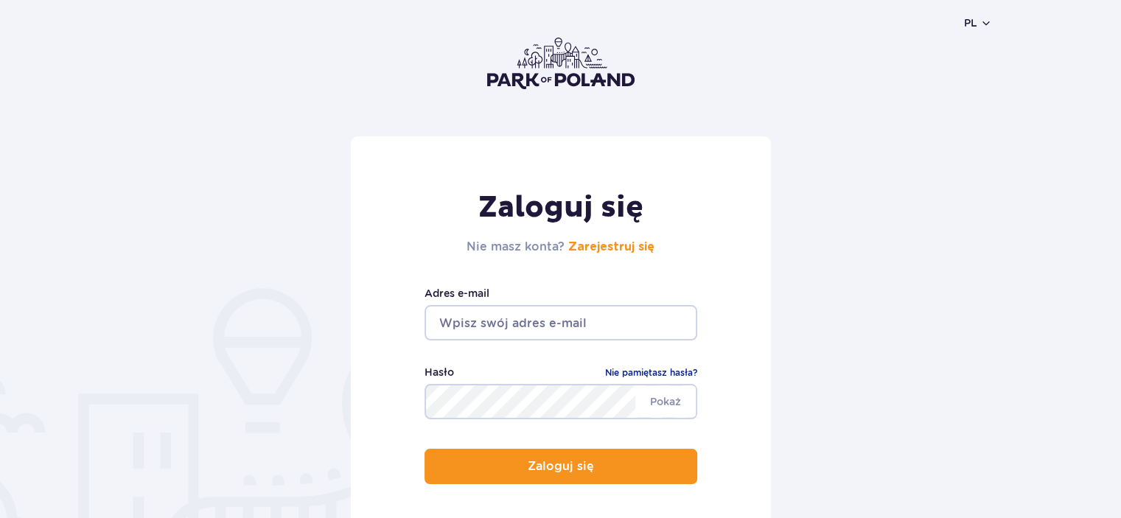
scroll to position [147, 0]
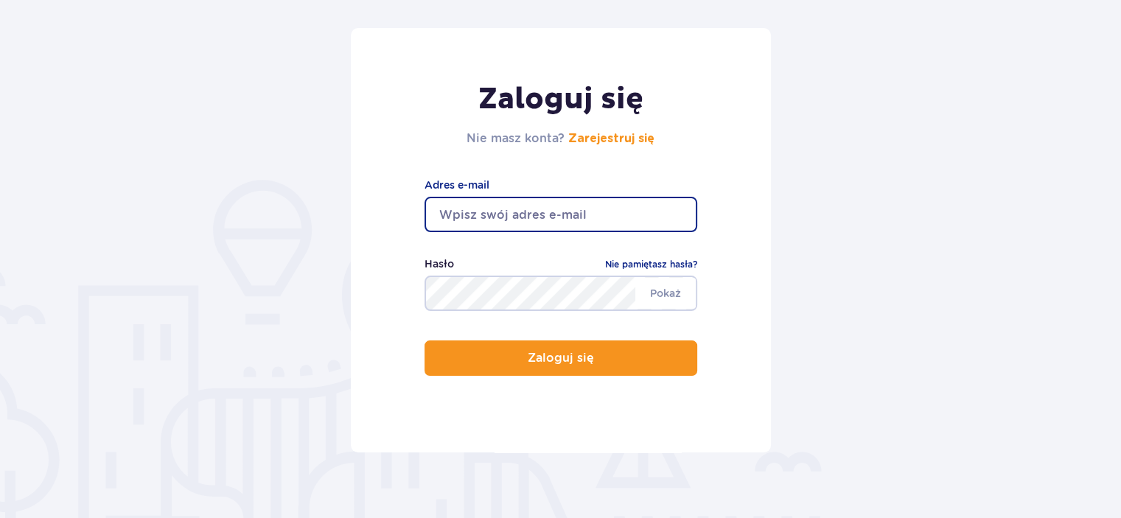
click at [536, 205] on input "email" at bounding box center [561, 214] width 273 height 35
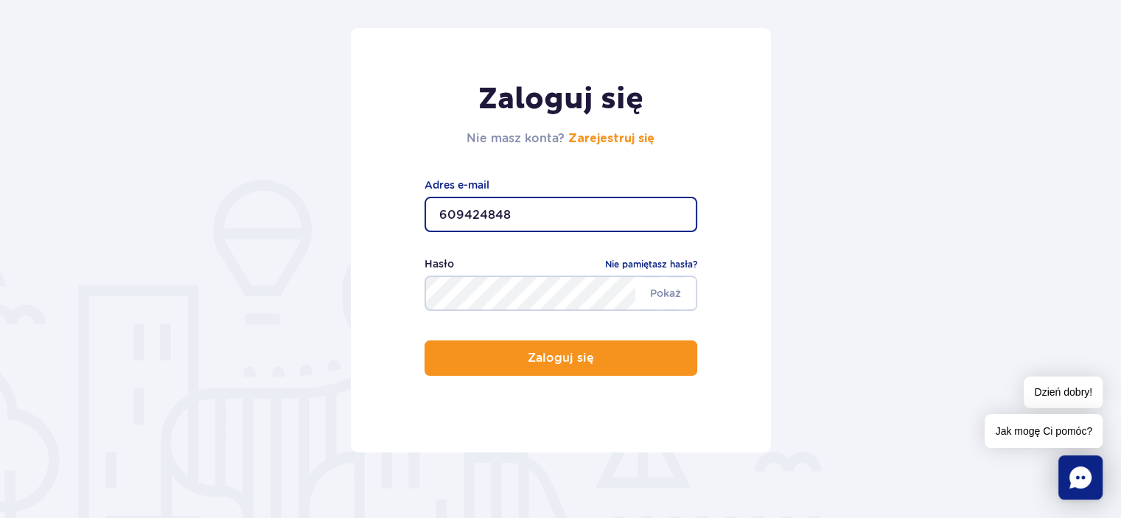
drag, startPoint x: 523, startPoint y: 214, endPoint x: 347, endPoint y: 215, distance: 175.5
click at [347, 215] on form "Zaloguj się Nie masz konta? Zarejestruj się 609424848 Adres e-mail Pokaż Hasło …" at bounding box center [560, 240] width 863 height 425
type input "jacek.jakub.nogowski@gmail.com"
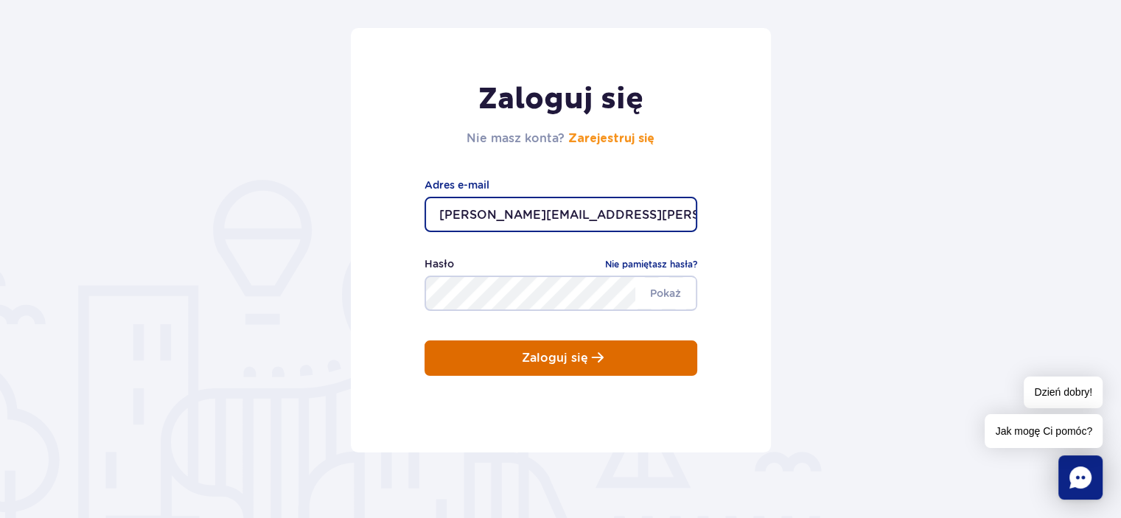
click at [567, 360] on p "Zaloguj się" at bounding box center [555, 358] width 66 height 13
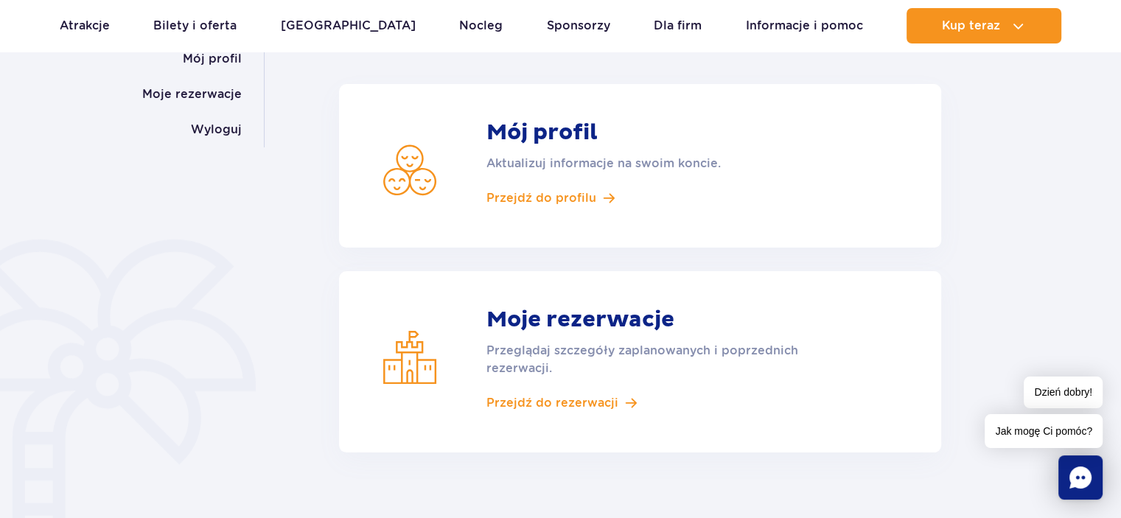
scroll to position [147, 0]
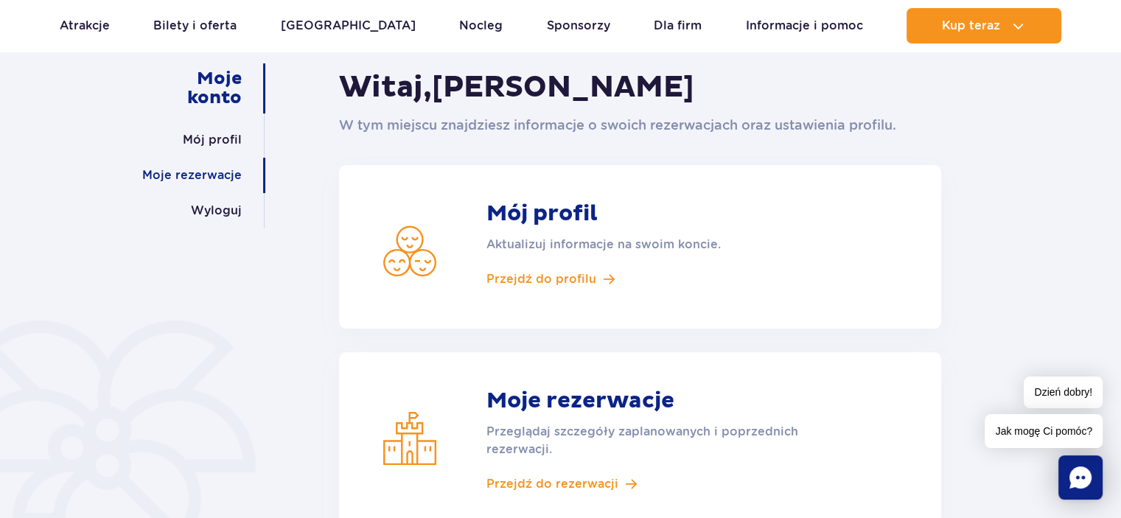
click at [192, 175] on link "Moje rezerwacje" at bounding box center [192, 175] width 100 height 35
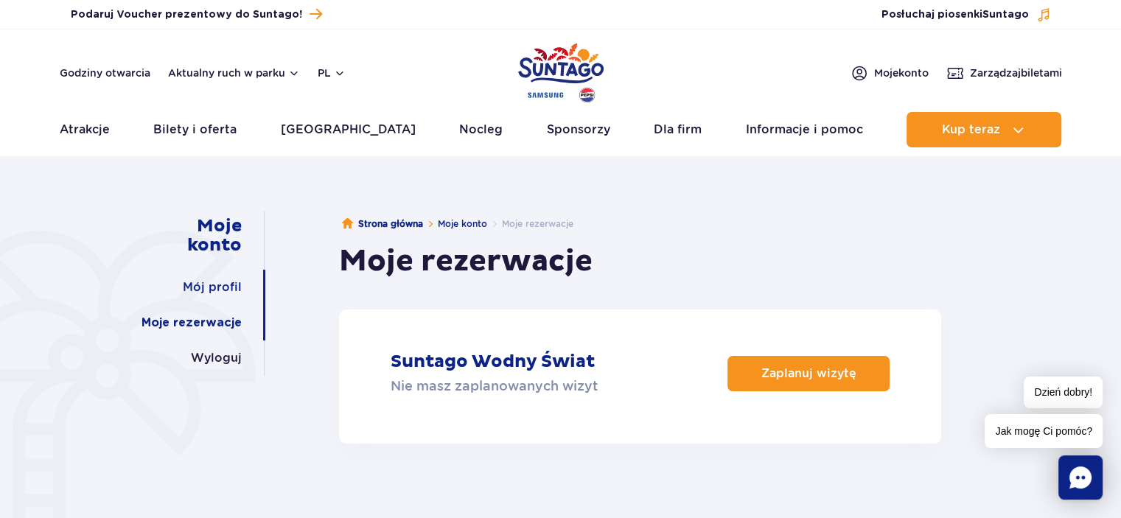
click at [211, 285] on link "Mój profil" at bounding box center [212, 287] width 59 height 35
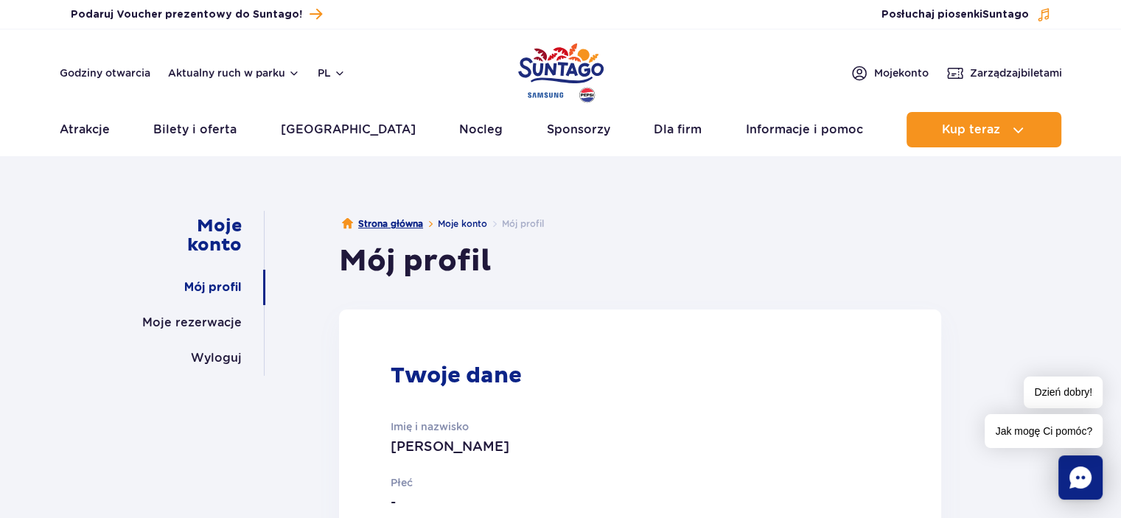
click at [407, 223] on link "Strona główna" at bounding box center [382, 224] width 81 height 15
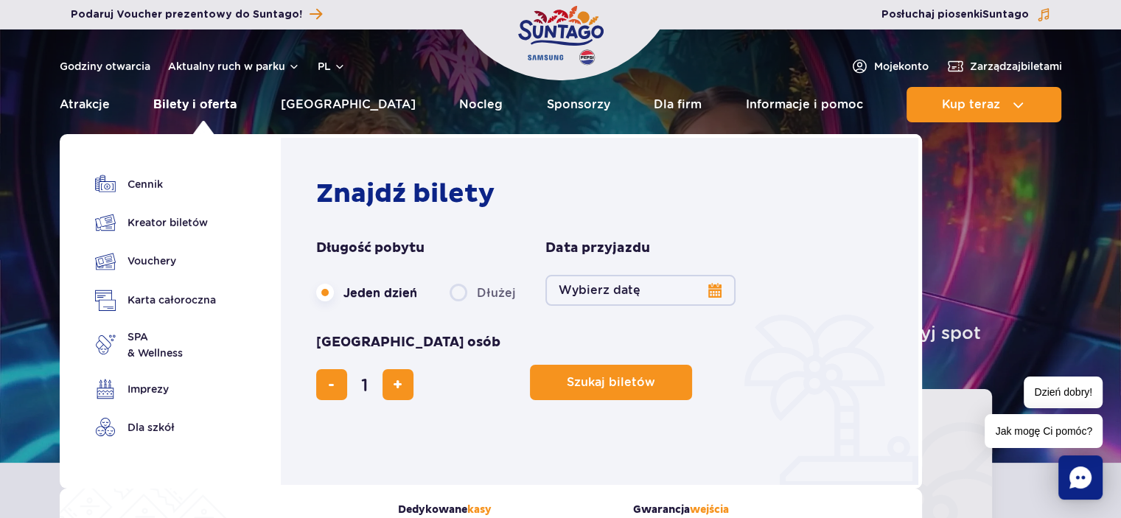
click at [210, 108] on link "Bilety i oferta" at bounding box center [194, 104] width 83 height 35
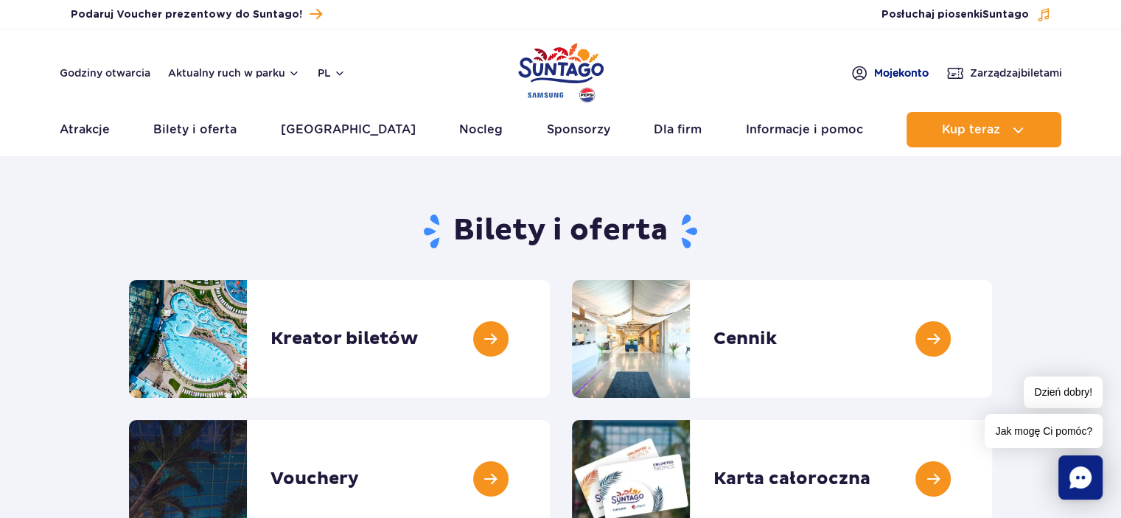
click at [899, 69] on span "Moje konto" at bounding box center [901, 73] width 55 height 15
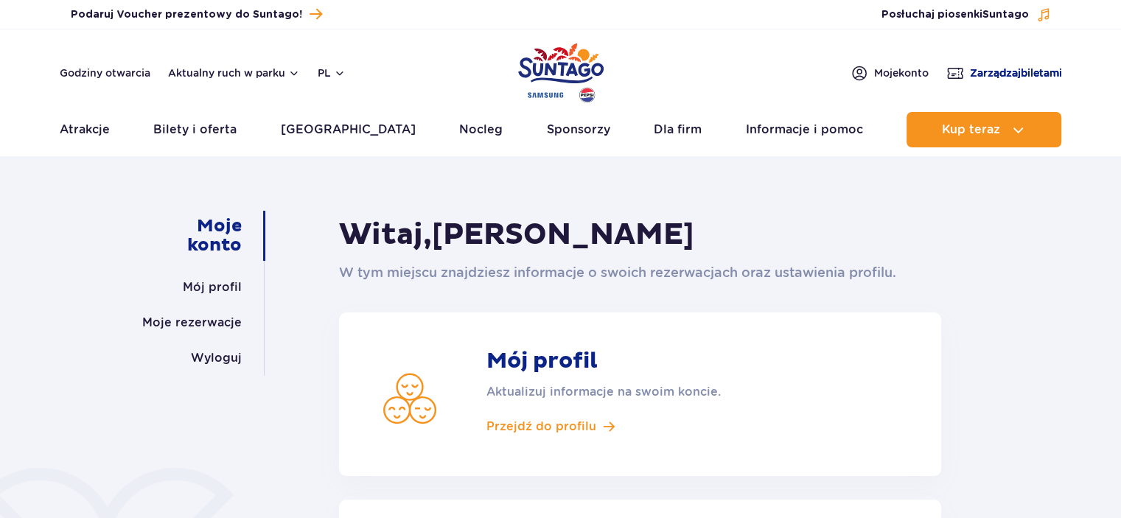
click at [962, 67] on link "Zarządzaj biletami" at bounding box center [1005, 73] width 116 height 18
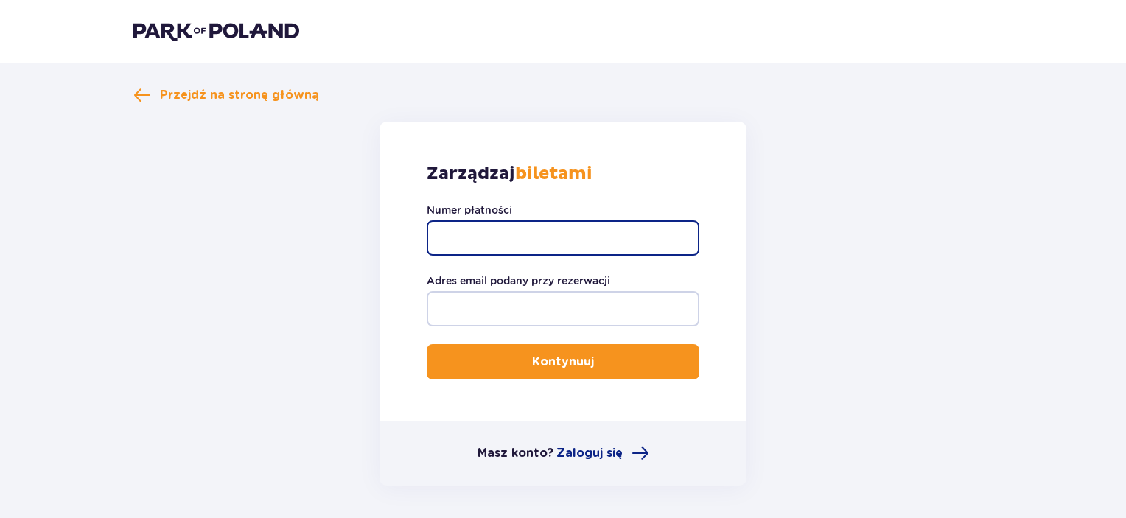
click at [460, 238] on input "Numer płatności" at bounding box center [563, 237] width 273 height 35
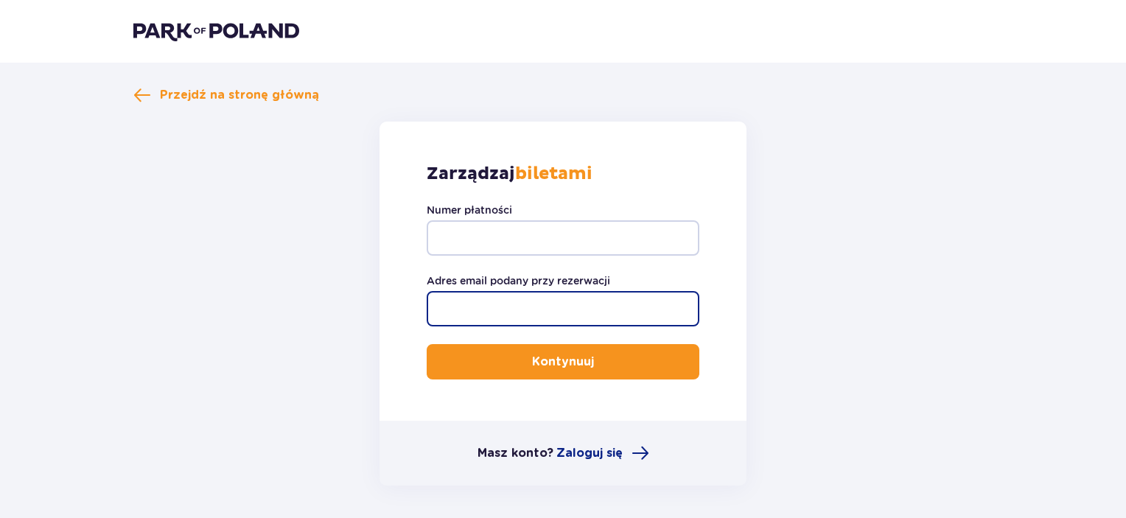
click at [463, 303] on input "Adres email podany przy rezerwacji" at bounding box center [563, 308] width 273 height 35
type input "jacek.jakub.nogowski@gmail.com"
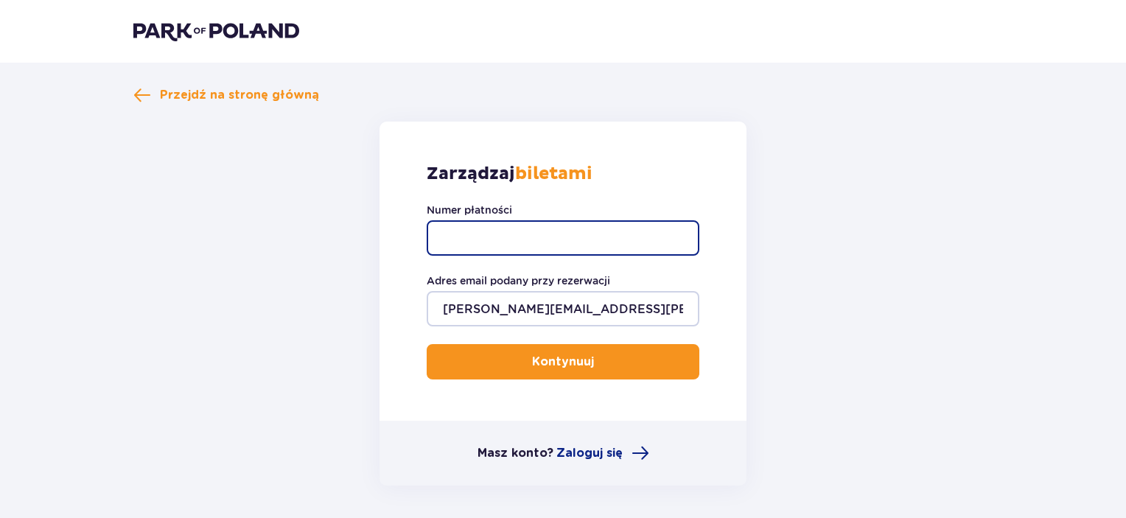
click at [519, 224] on input "Numer płatności" at bounding box center [563, 237] width 273 height 35
paste input "TR-VRC-J1AT3UX"
type input "TR-VRC-J1AT3UX"
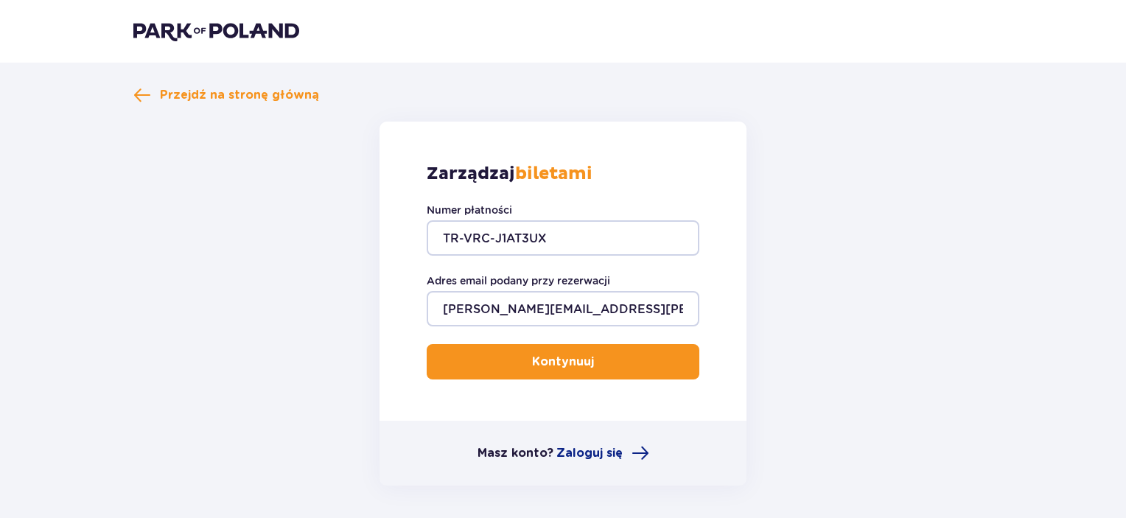
click at [558, 360] on p "Kontynuuj" at bounding box center [563, 362] width 62 height 16
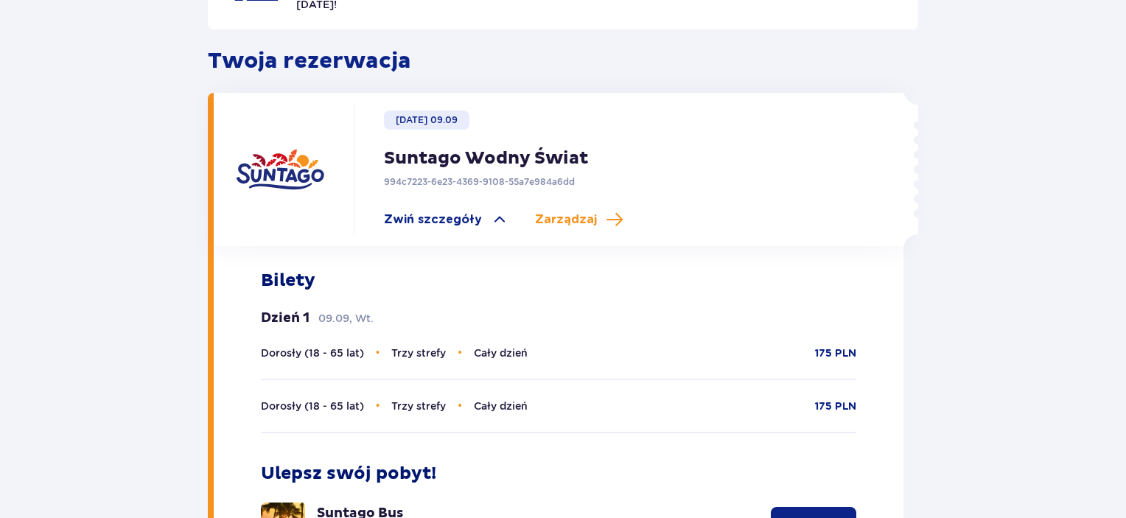
scroll to position [450, 0]
